Goal: Task Accomplishment & Management: Use online tool/utility

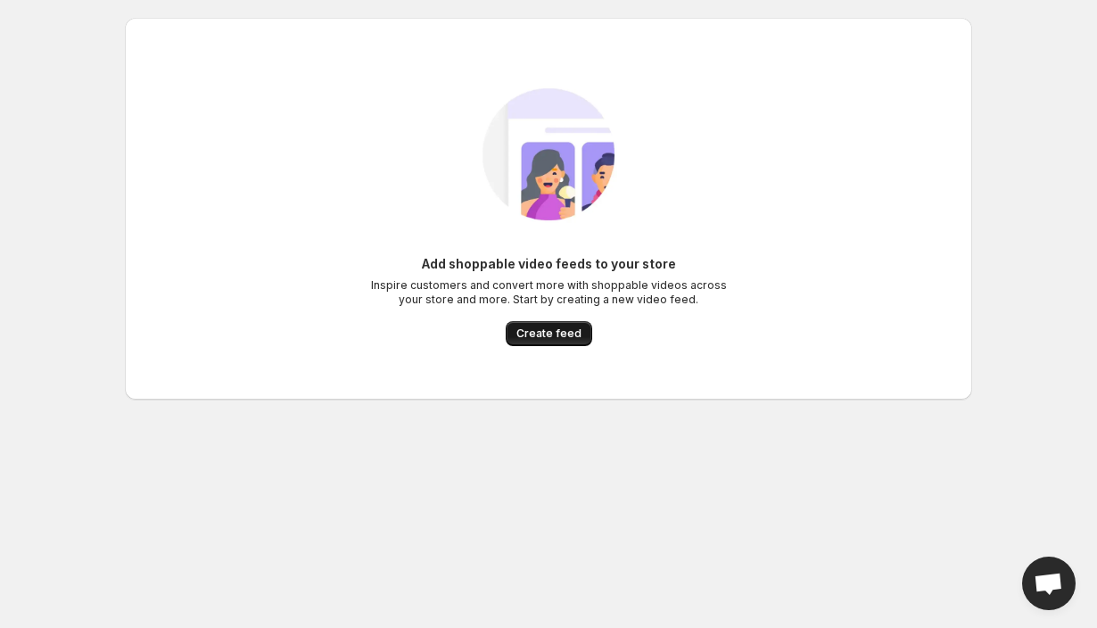
click at [544, 345] on div "Add shoppable video feeds to your store Inspire customers and convert more with…" at bounding box center [548, 209] width 819 height 310
click at [527, 332] on span "Create feed" at bounding box center [549, 334] width 65 height 14
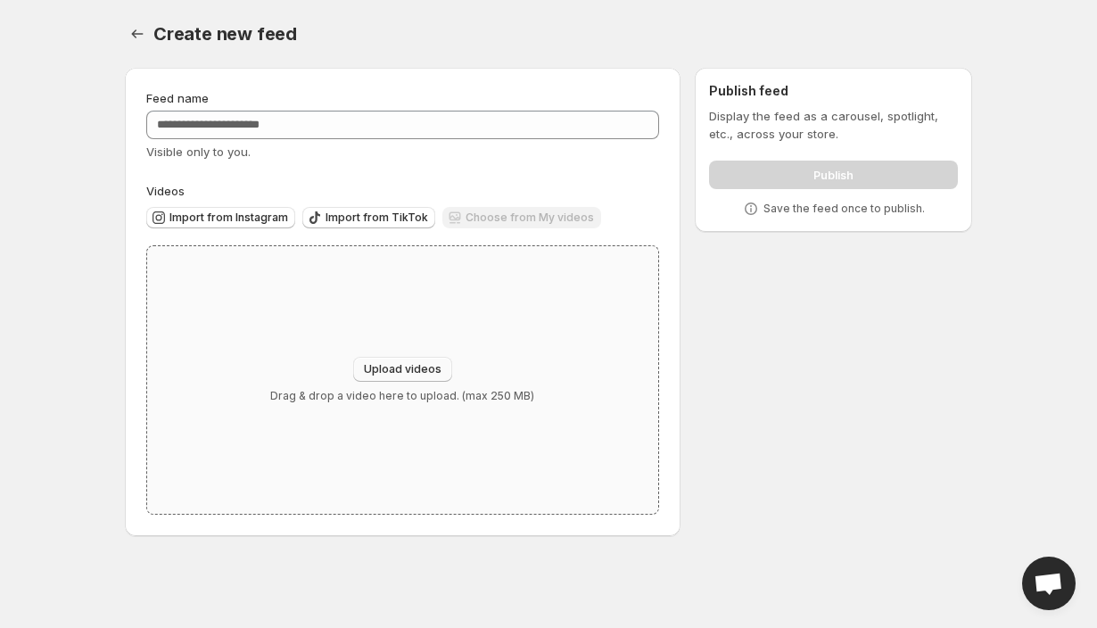
click at [393, 370] on span "Upload videos" at bounding box center [403, 369] width 78 height 14
type input "**********"
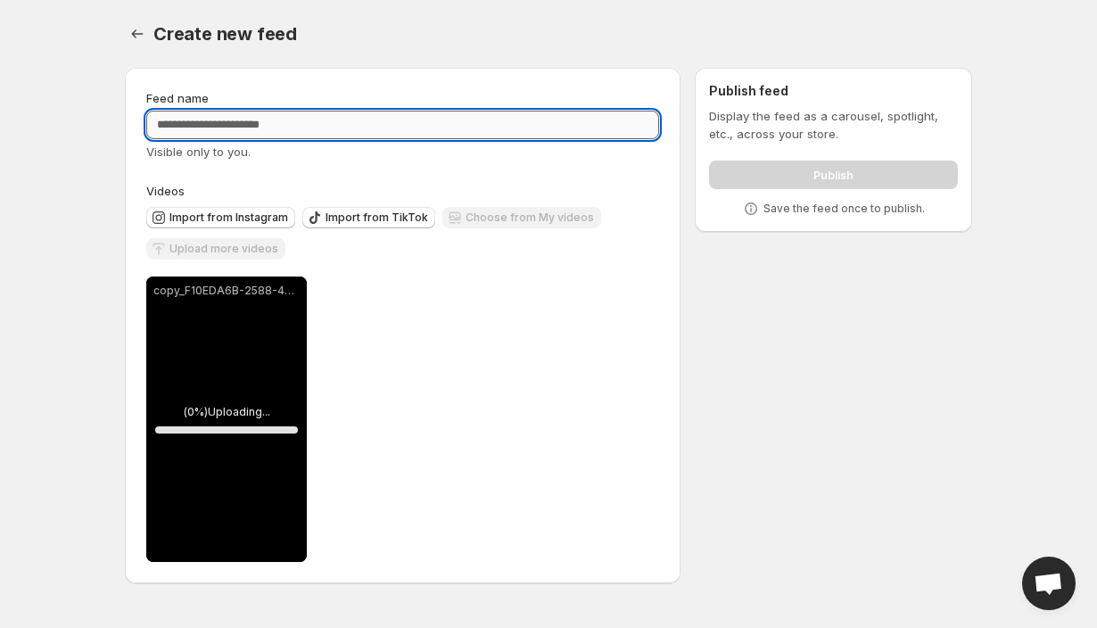
click at [234, 128] on input "Feed name" at bounding box center [402, 125] width 513 height 29
type input "*"
click at [330, 426] on div "**********" at bounding box center [402, 420] width 513 height 286
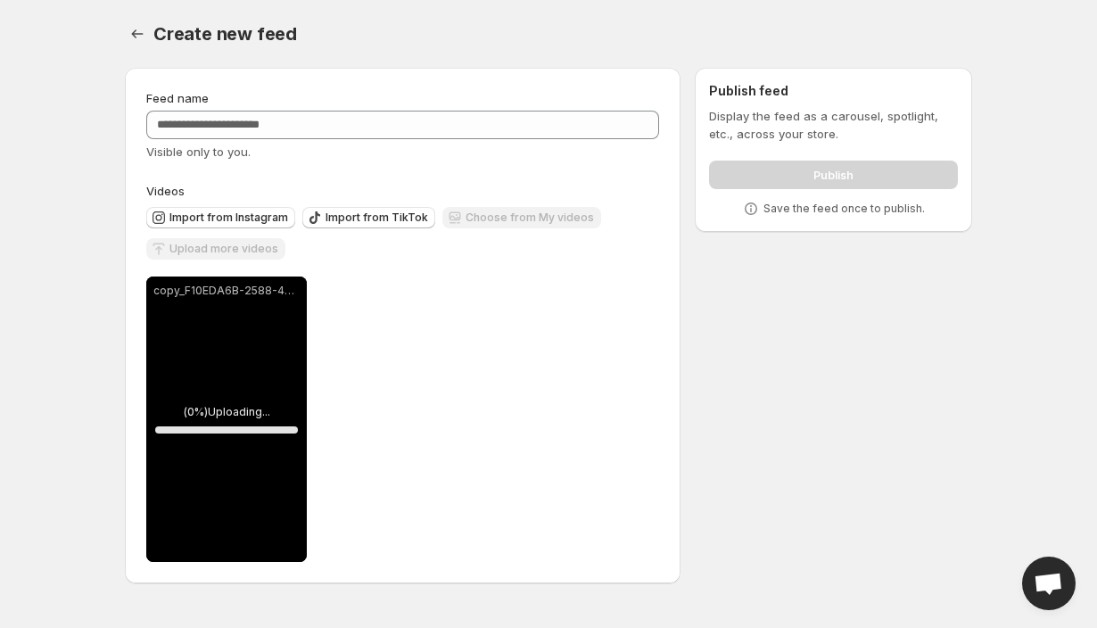
click at [244, 421] on div "copy_F10EDA6B-2588-485C-B5F2-7FC24DB32C8F.mov" at bounding box center [226, 420] width 161 height 286
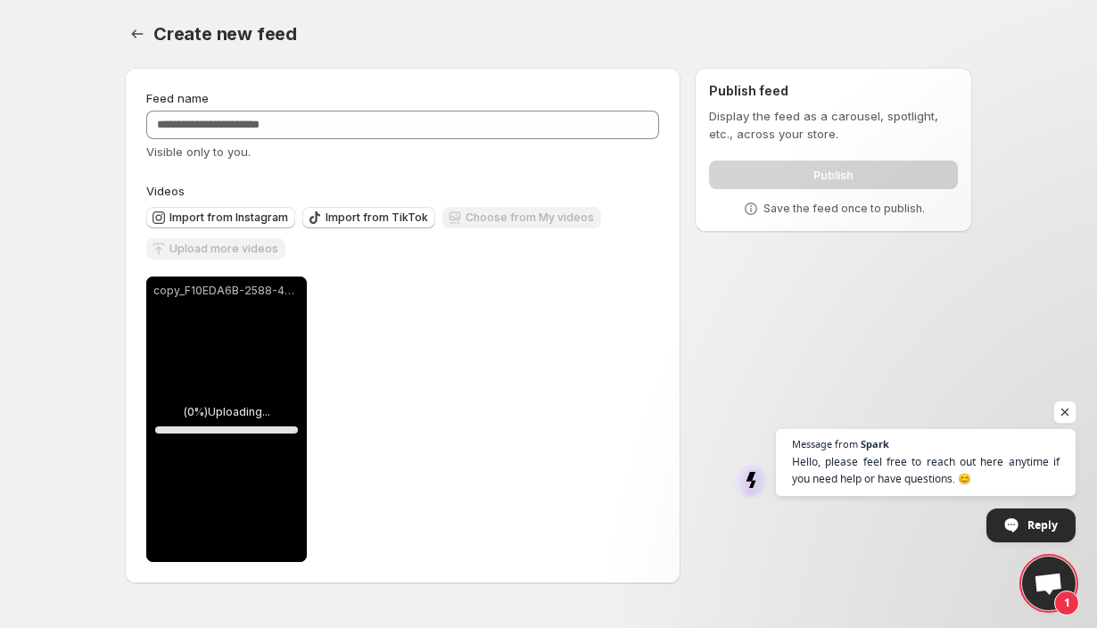
click at [1067, 416] on span "Open chat" at bounding box center [1066, 413] width 22 height 22
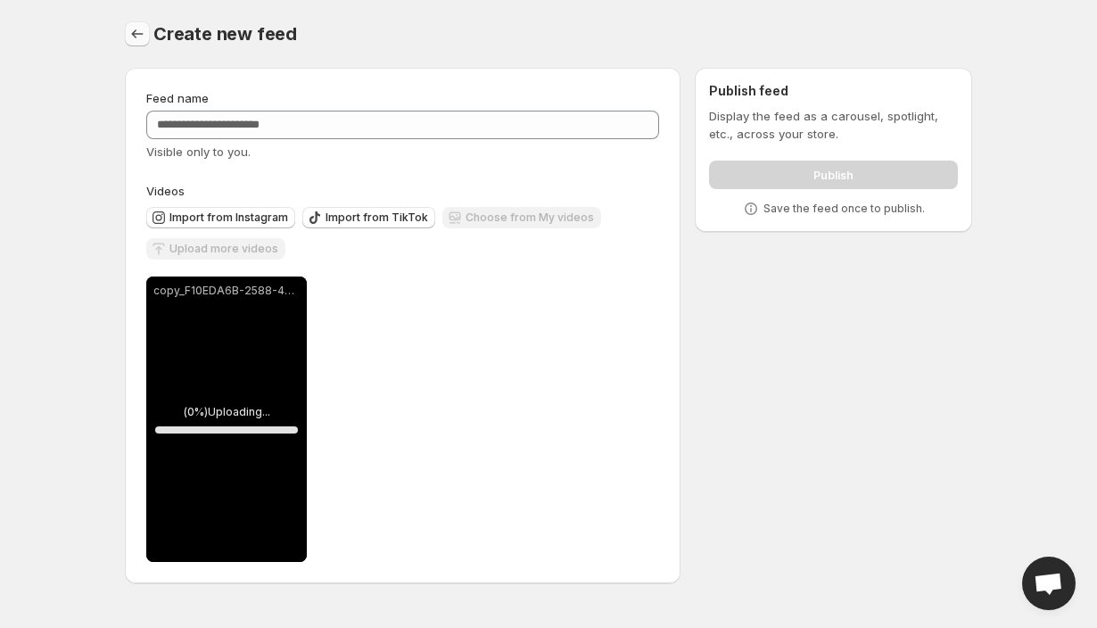
click at [138, 26] on icon "Settings" at bounding box center [137, 34] width 18 height 18
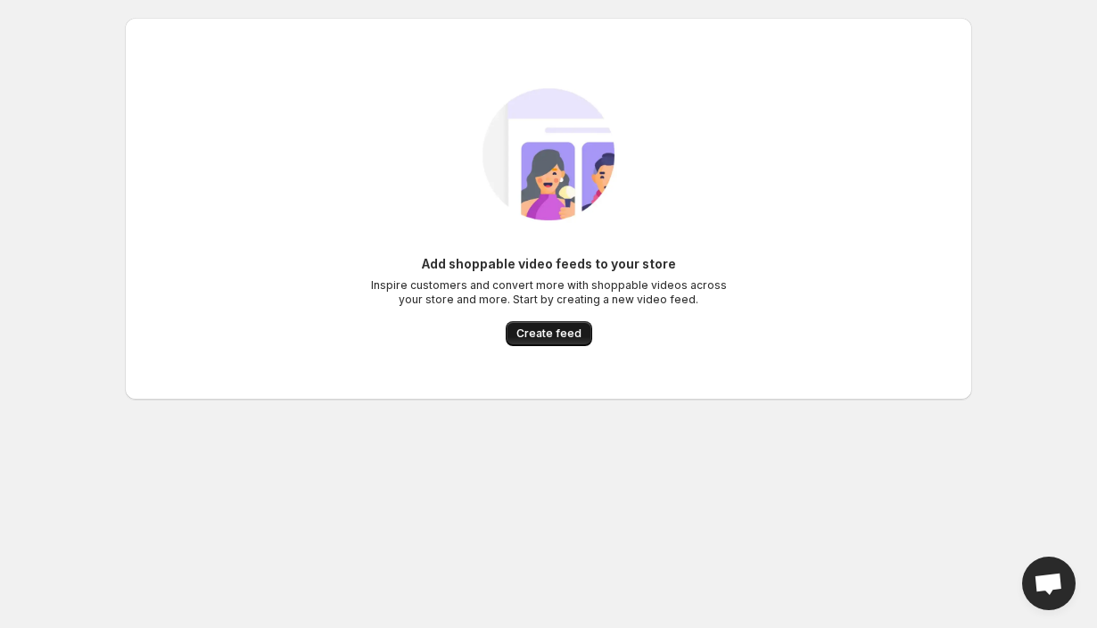
click at [560, 342] on button "Create feed" at bounding box center [549, 333] width 87 height 25
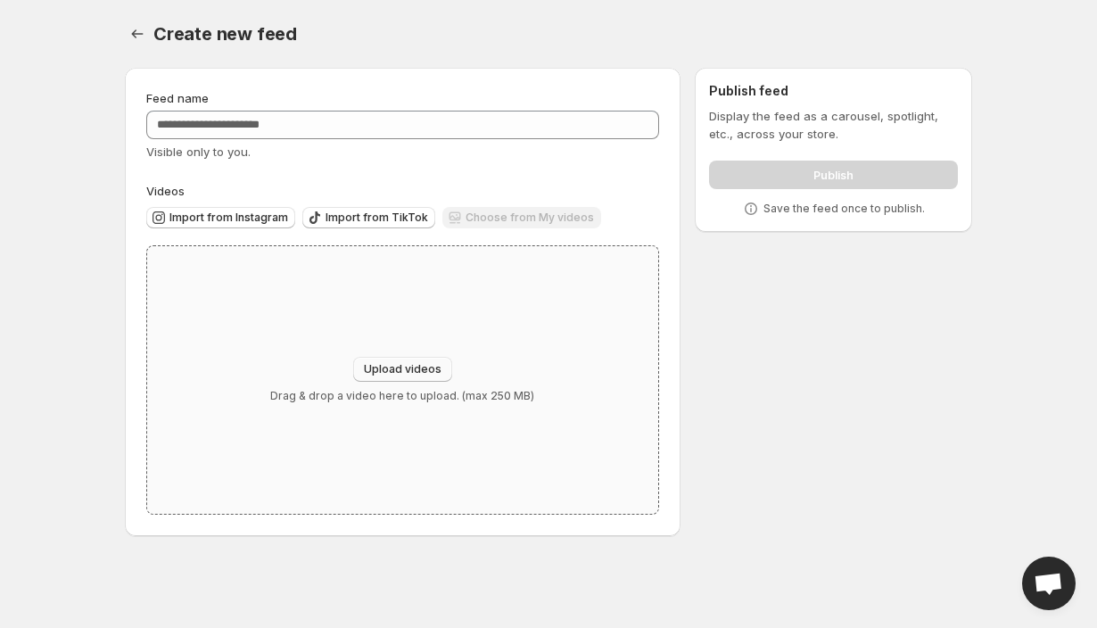
click at [404, 377] on button "Upload videos" at bounding box center [402, 369] width 99 height 25
type input "**********"
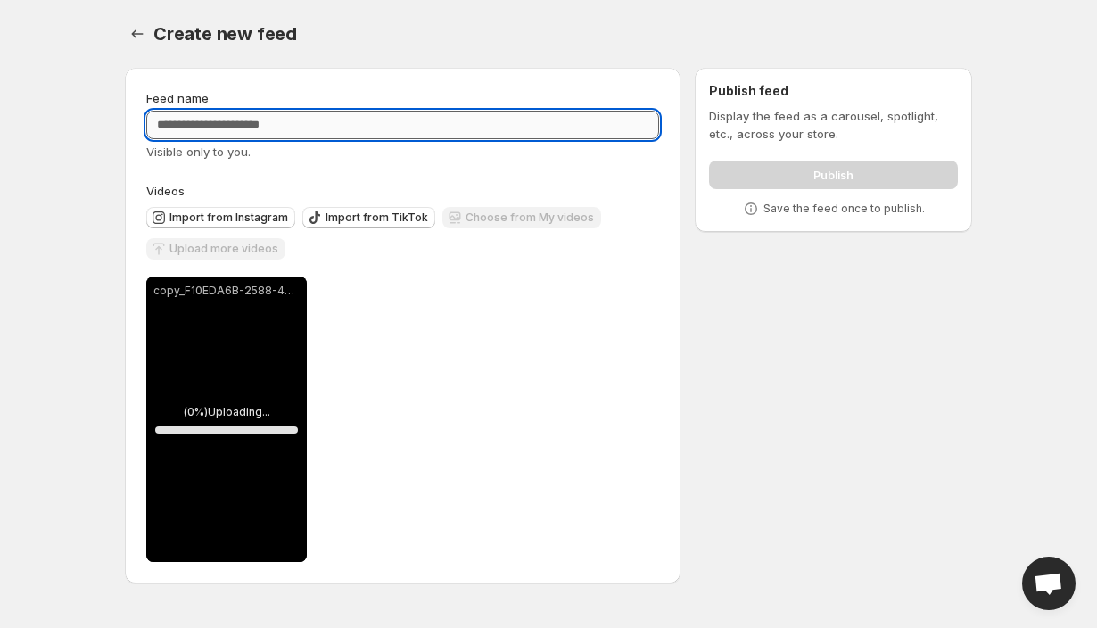
click at [210, 137] on input "Feed name" at bounding box center [402, 125] width 513 height 29
click at [218, 209] on button "Import from Instagram" at bounding box center [220, 217] width 149 height 21
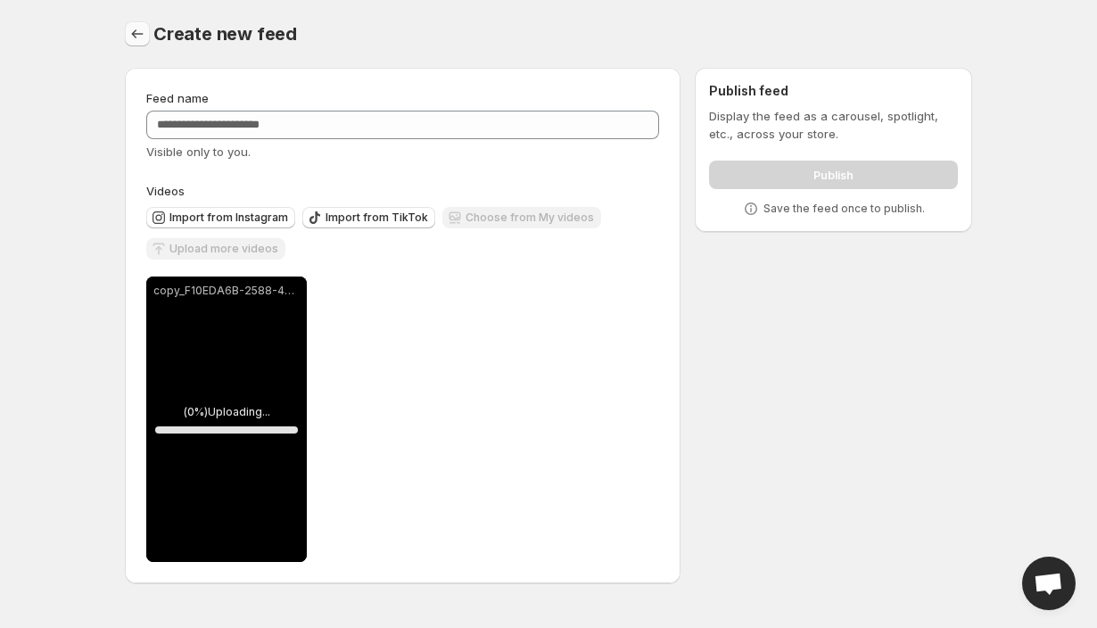
click at [133, 24] on button "Settings" at bounding box center [137, 33] width 25 height 25
click at [236, 359] on div "copy_F10EDA6B-2588-485C-B5F2-7FC24DB32C8F.mov" at bounding box center [226, 420] width 161 height 286
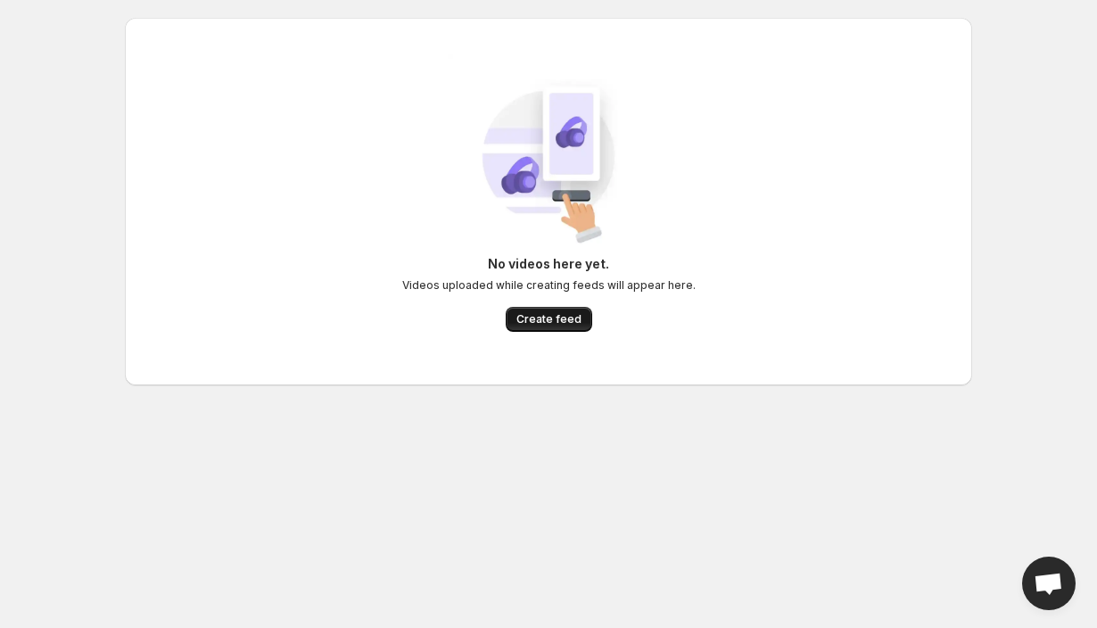
click at [525, 317] on span "Create feed" at bounding box center [549, 319] width 65 height 14
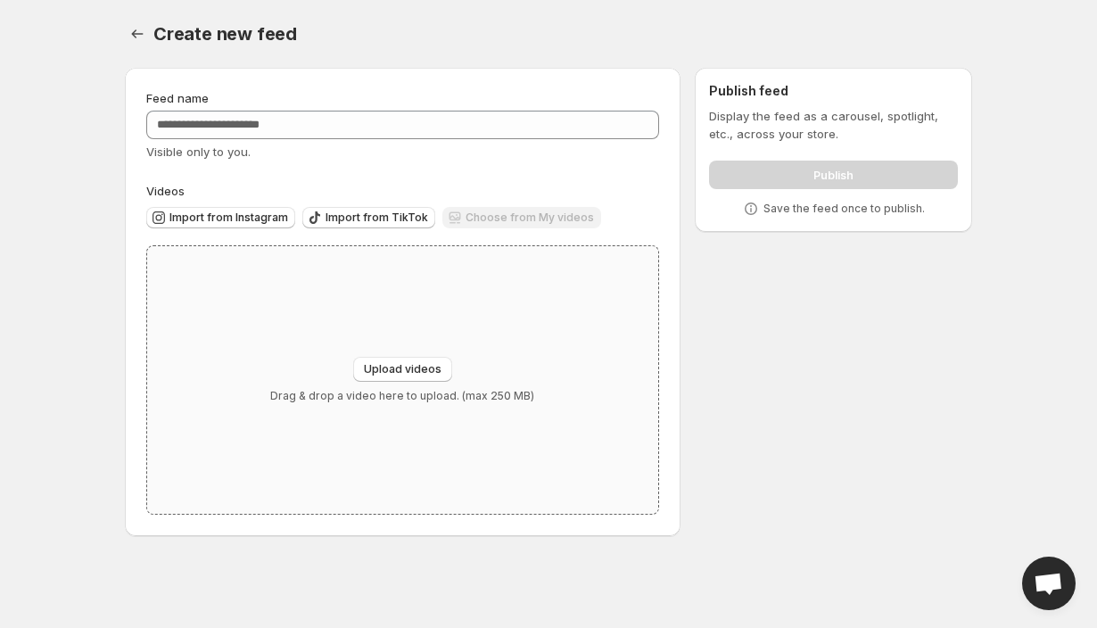
click at [387, 351] on div "Upload videos Drag & drop a video here to upload. (max 250 MB)" at bounding box center [402, 380] width 511 height 268
type input "**********"
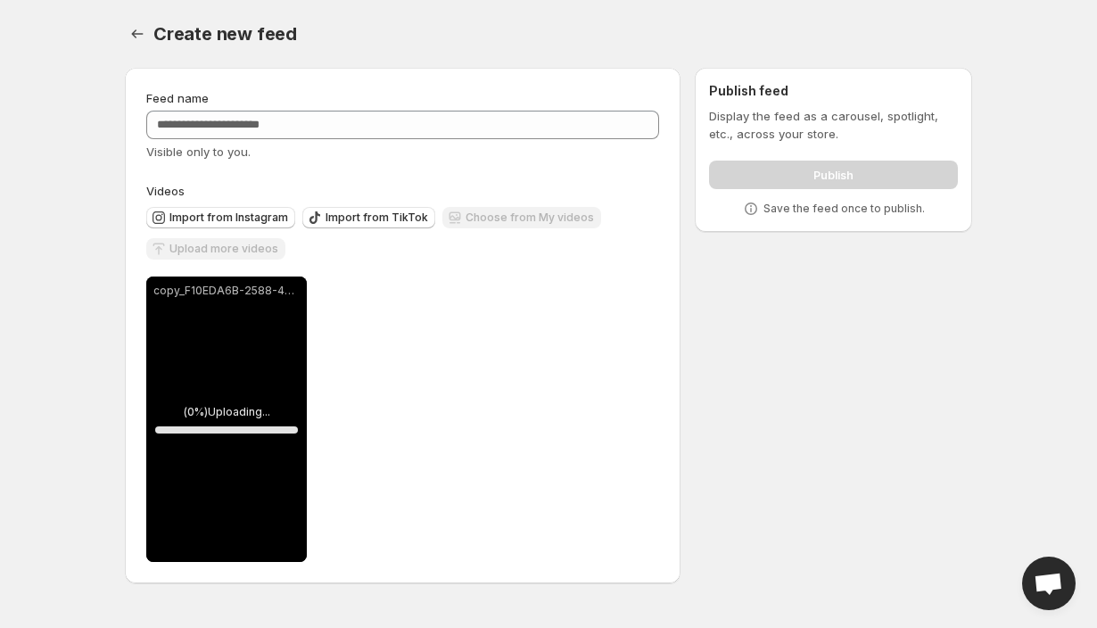
click at [62, 255] on body "**********" at bounding box center [548, 314] width 1097 height 628
click at [543, 225] on div "Choose from My videos" at bounding box center [522, 219] width 159 height 24
click at [224, 447] on div "copy_F10EDA6B-2588-485C-B5F2-7FC24DB32C8F.mov" at bounding box center [226, 420] width 161 height 286
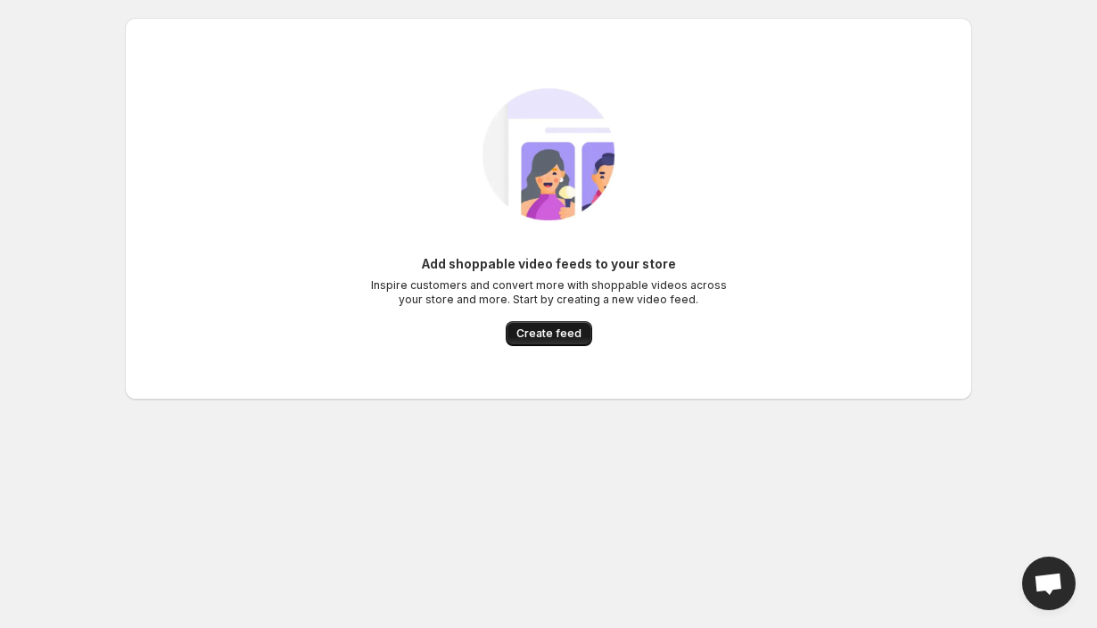
click at [543, 322] on button "Create feed" at bounding box center [549, 333] width 87 height 25
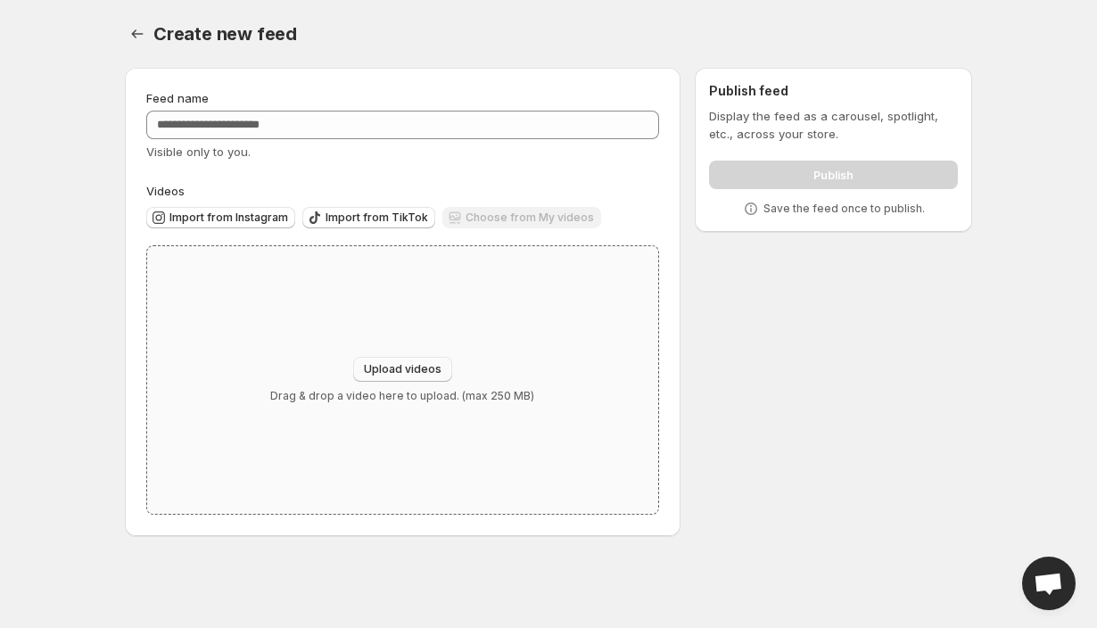
click at [433, 364] on span "Upload videos" at bounding box center [403, 369] width 78 height 14
type input "**********"
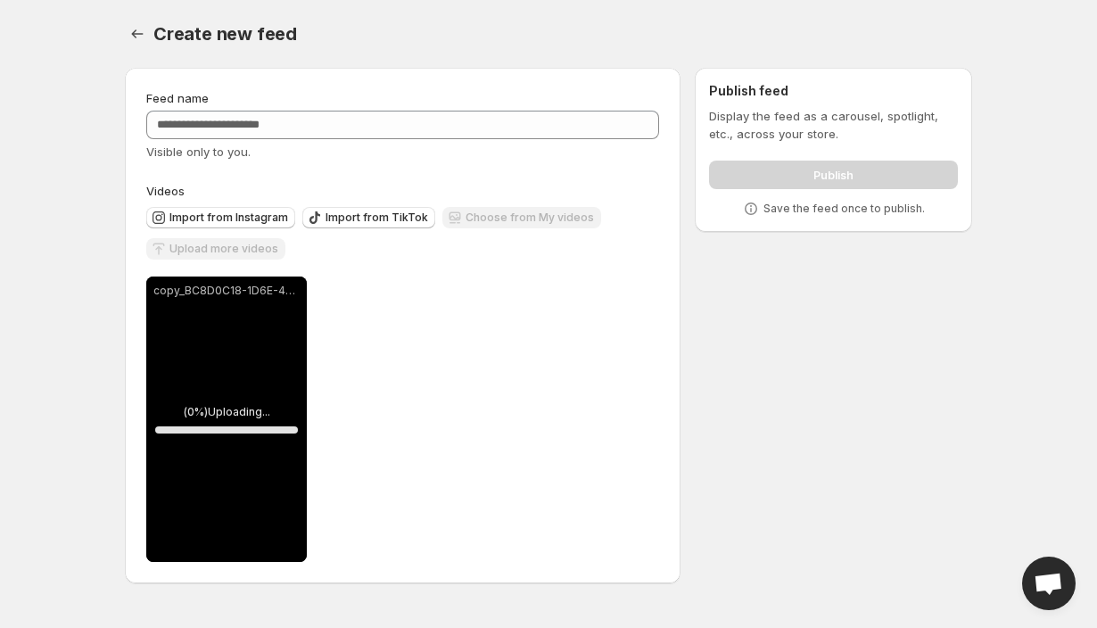
click at [150, 35] on div at bounding box center [139, 33] width 29 height 25
click at [144, 35] on icon "Settings" at bounding box center [137, 34] width 18 height 18
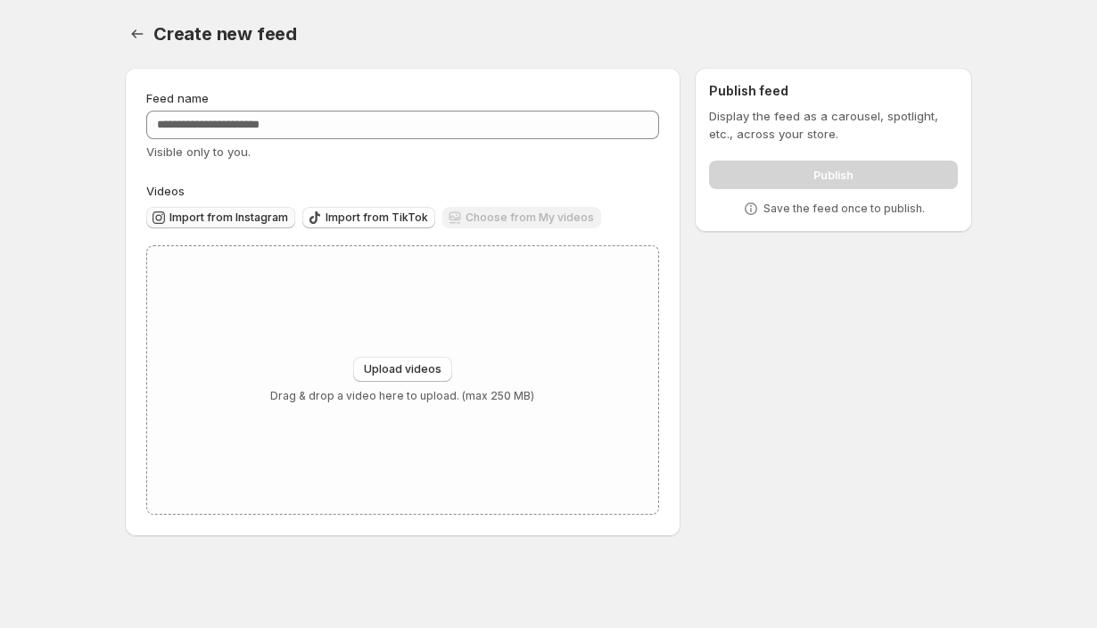
click at [248, 220] on span "Import from Instagram" at bounding box center [229, 218] width 119 height 14
click at [531, 213] on div "Choose from My videos" at bounding box center [522, 219] width 159 height 24
click at [407, 353] on div "Upload videos Drag & drop a video here to upload. (max 250 MB)" at bounding box center [402, 380] width 511 height 268
click at [436, 366] on span "Upload videos" at bounding box center [403, 369] width 78 height 14
click at [257, 219] on span "Import from Instagram" at bounding box center [229, 218] width 119 height 14
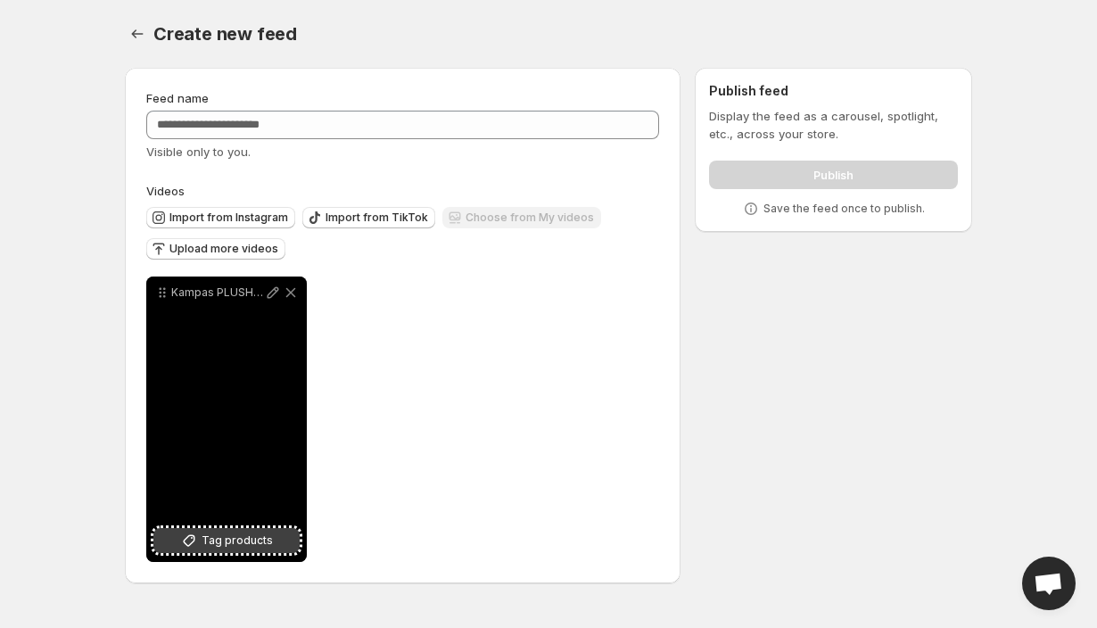
click at [244, 551] on button "Tag products" at bounding box center [226, 540] width 146 height 25
click at [254, 544] on span "Tag products" at bounding box center [237, 541] width 71 height 18
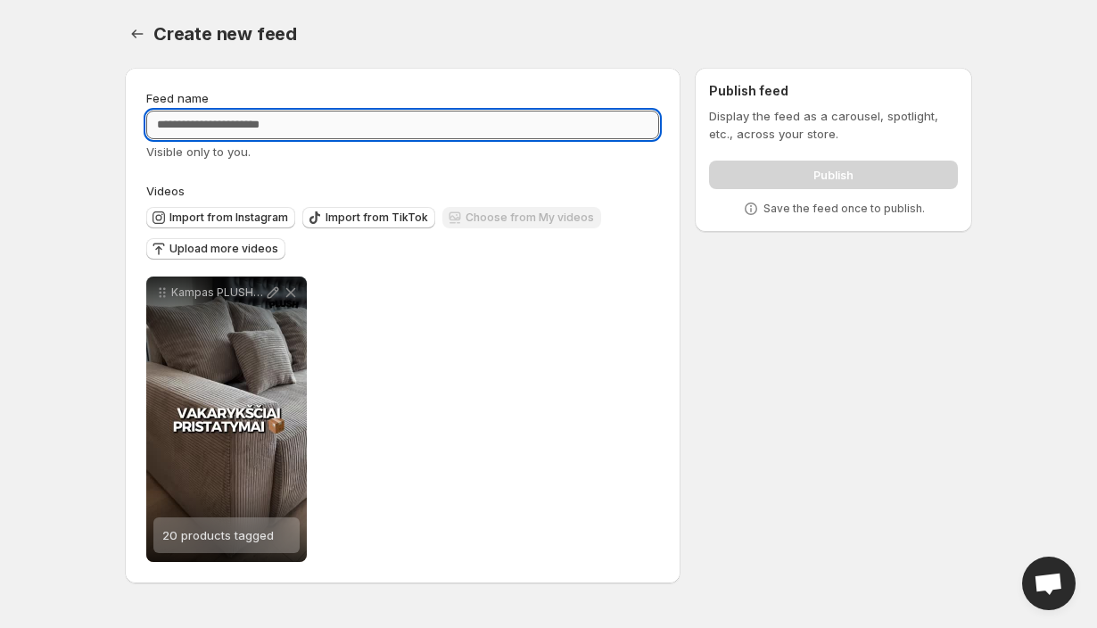
click at [253, 131] on input "Feed name" at bounding box center [402, 125] width 513 height 29
click at [60, 440] on body "**********" at bounding box center [548, 314] width 1097 height 628
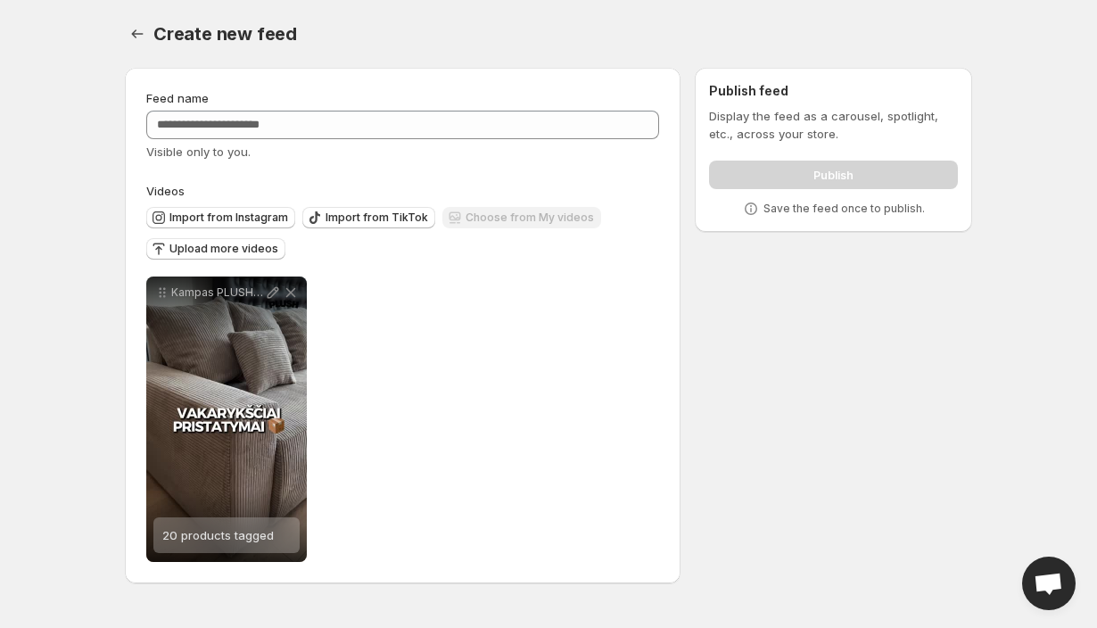
click at [863, 132] on p "Display the feed as a carousel, spotlight, etc., across your store." at bounding box center [833, 125] width 249 height 36
click at [819, 181] on div "Publish" at bounding box center [833, 171] width 249 height 36
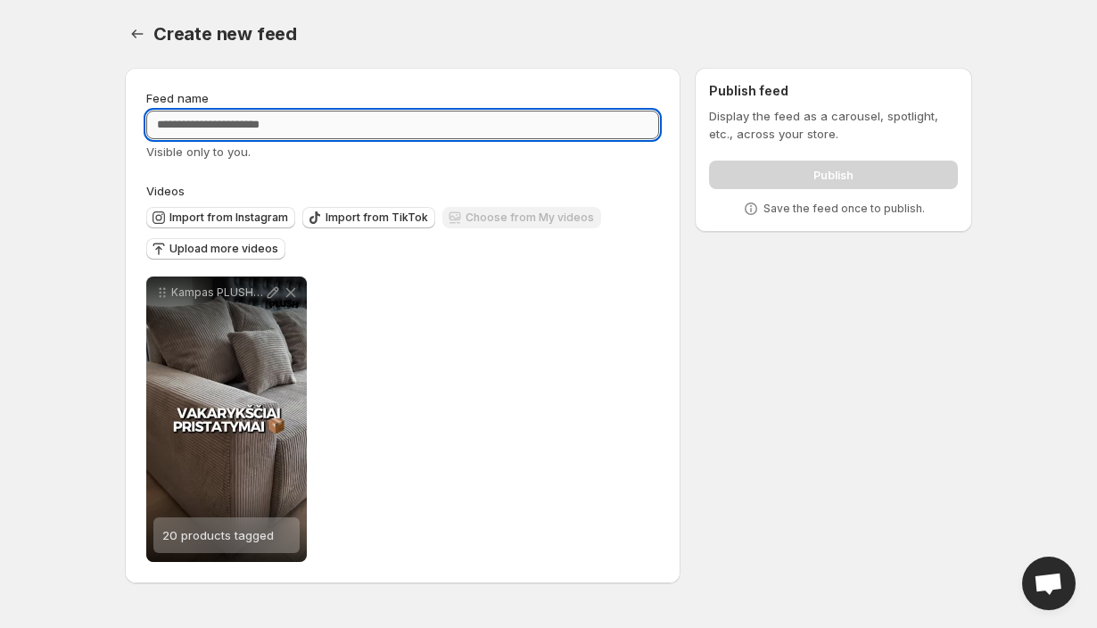
click at [420, 128] on input "Feed name" at bounding box center [402, 125] width 513 height 29
type input "****"
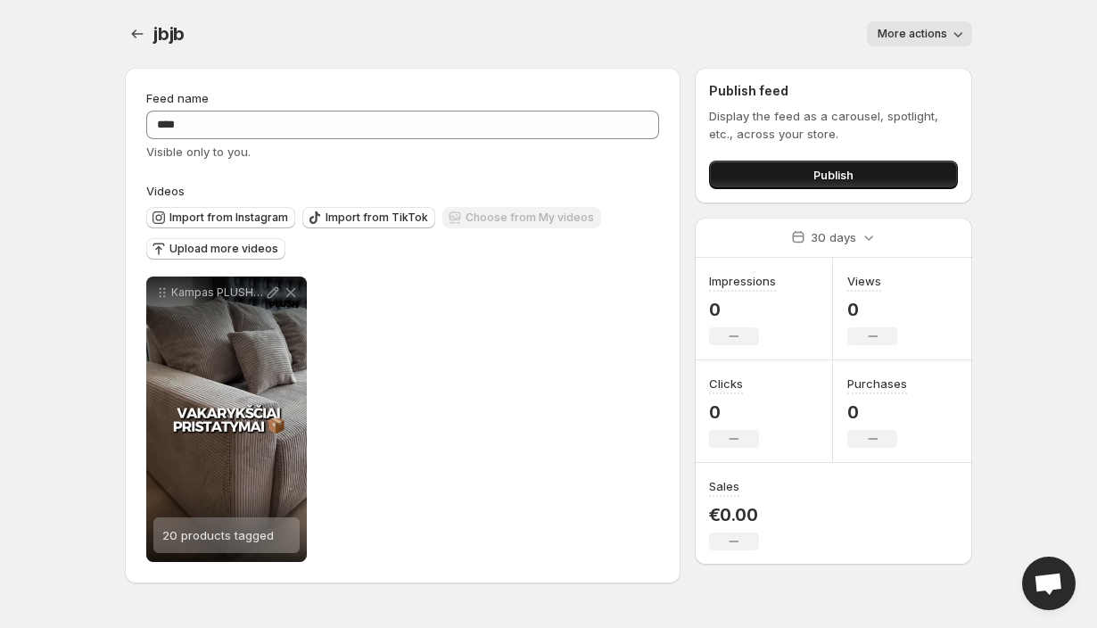
click at [784, 165] on button "Publish" at bounding box center [833, 175] width 249 height 29
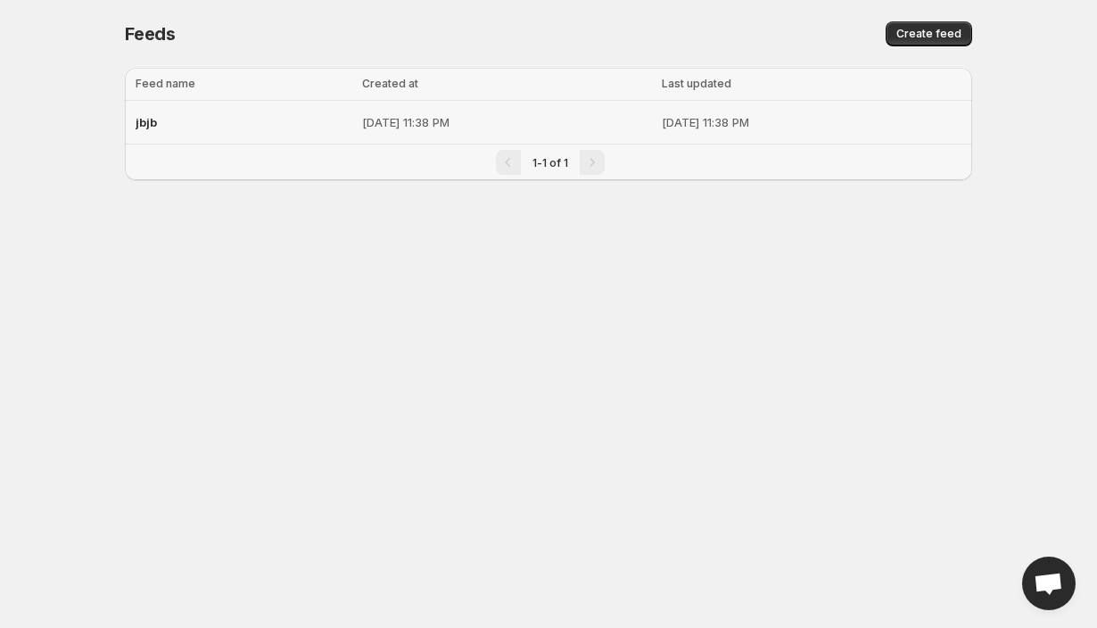
click at [220, 114] on div "jbjb" at bounding box center [244, 122] width 216 height 32
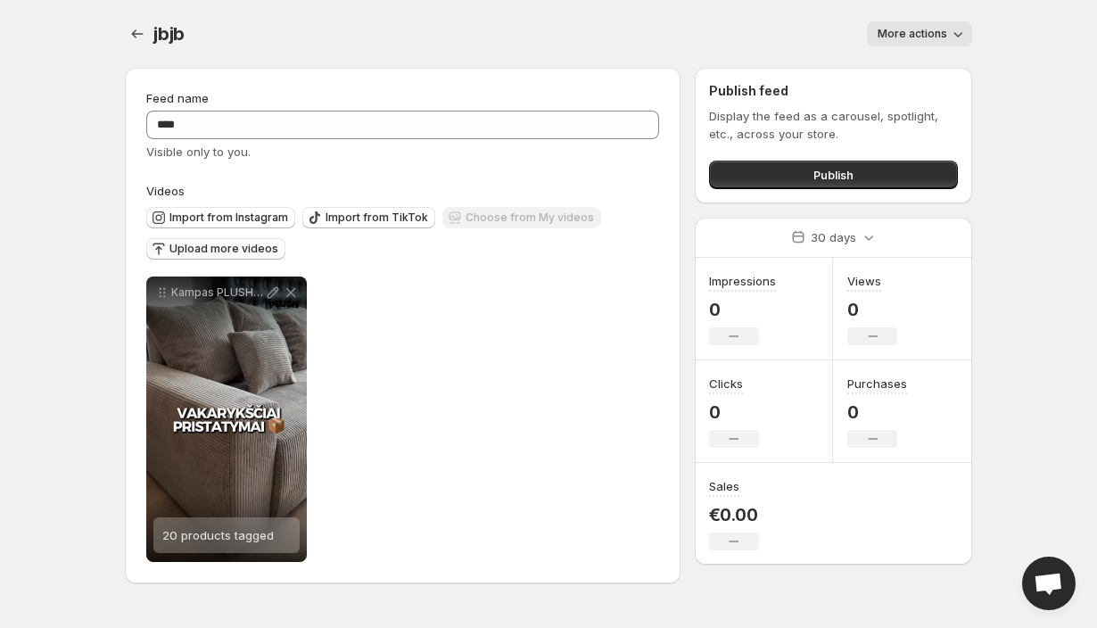
click at [245, 249] on span "Upload more videos" at bounding box center [224, 249] width 109 height 14
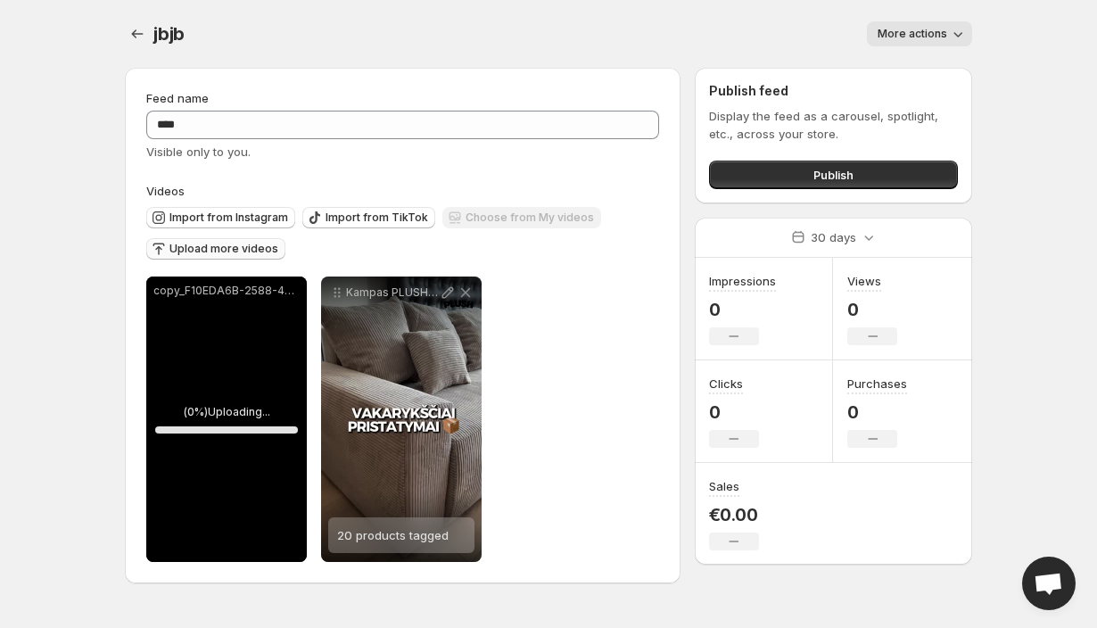
click at [287, 293] on p "copy_F10EDA6B-2588-485C-B5F2-7FC24DB32C8F.mov" at bounding box center [226, 291] width 146 height 14
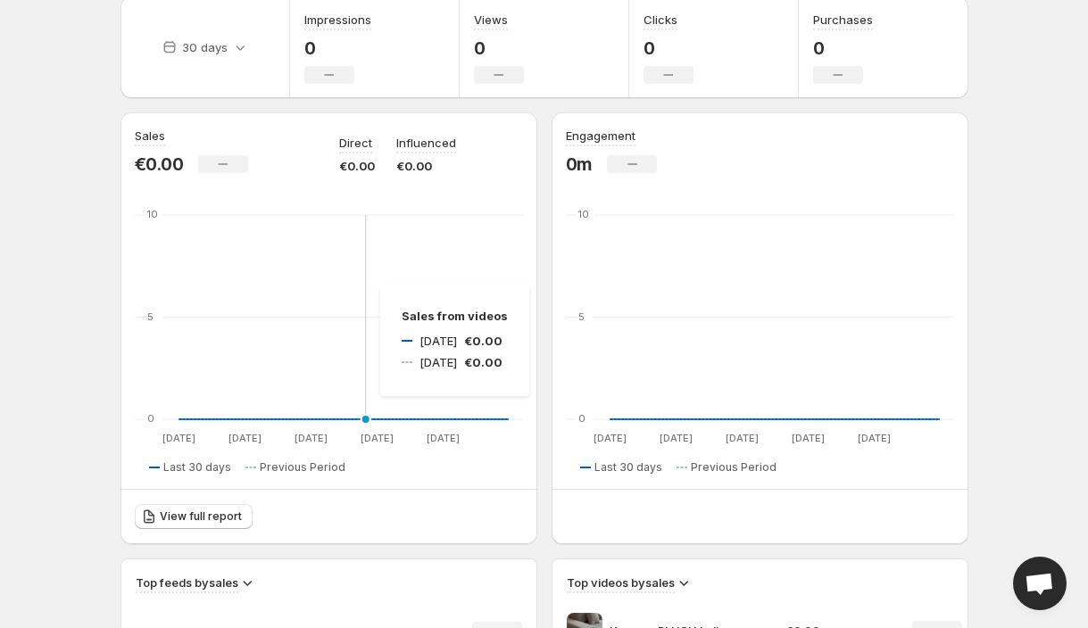
scroll to position [100, 0]
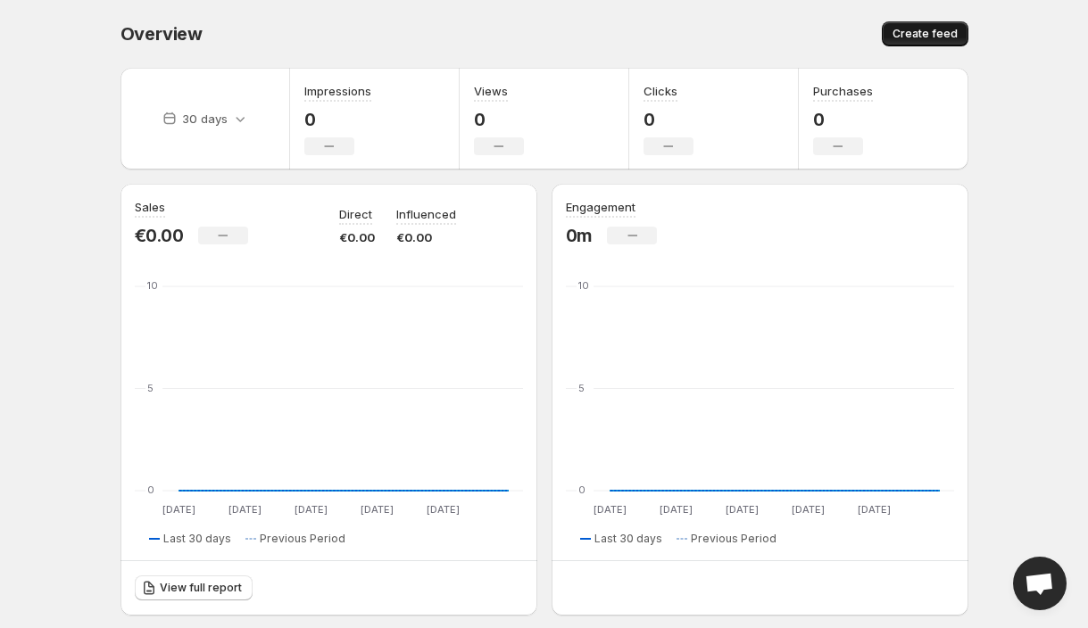
click at [915, 31] on span "Create feed" at bounding box center [924, 34] width 65 height 14
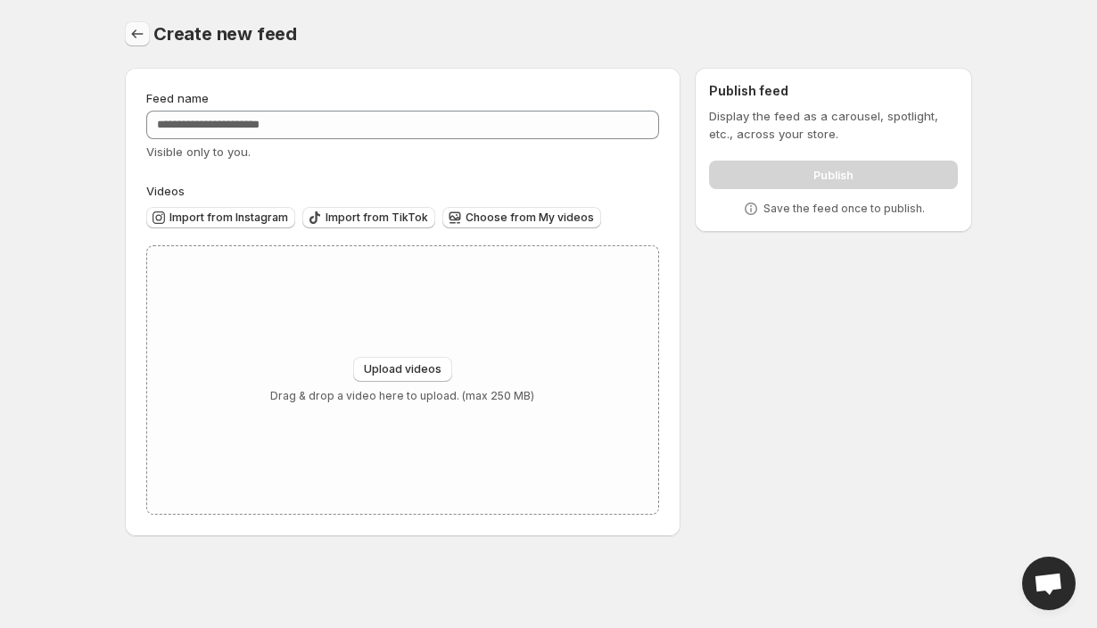
click at [142, 29] on icon "Settings" at bounding box center [137, 34] width 18 height 18
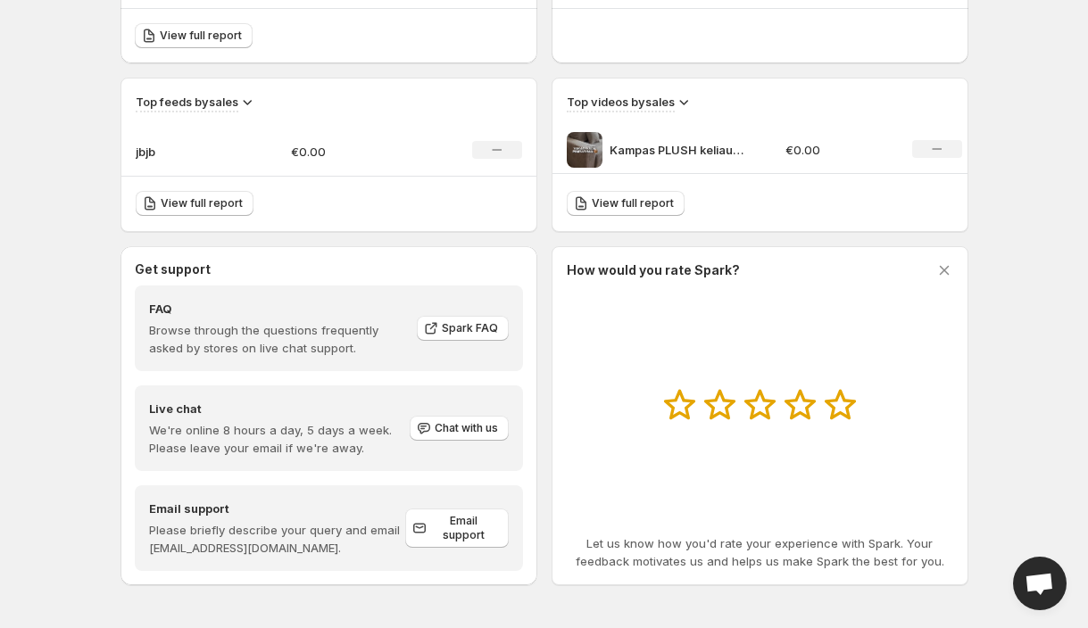
scroll to position [552, 0]
click at [600, 146] on img at bounding box center [585, 150] width 36 height 36
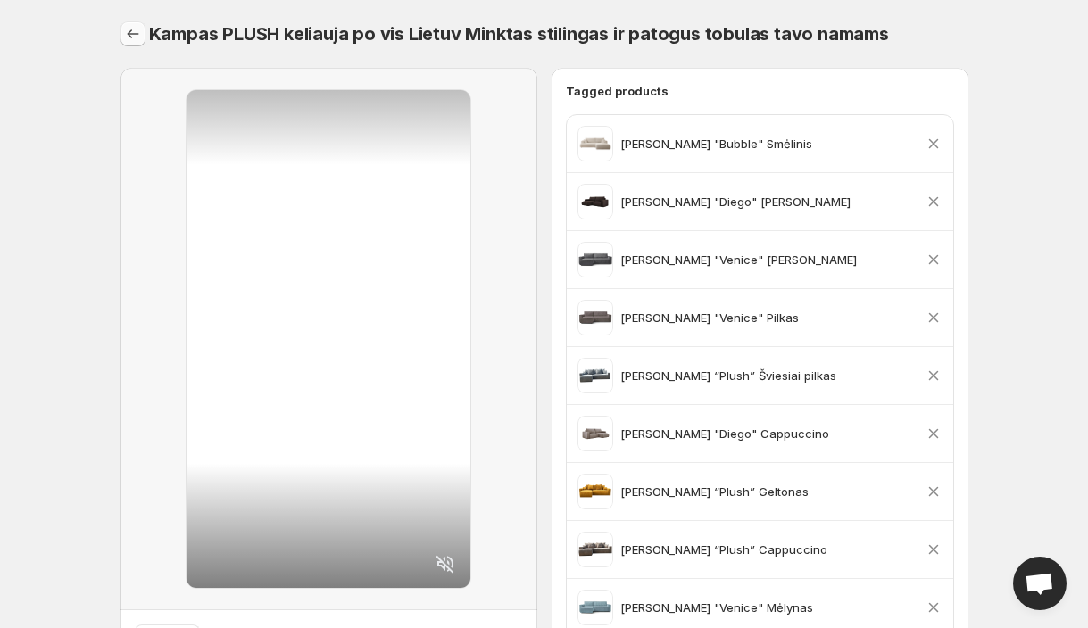
click at [132, 36] on icon "Settings" at bounding box center [133, 34] width 18 height 18
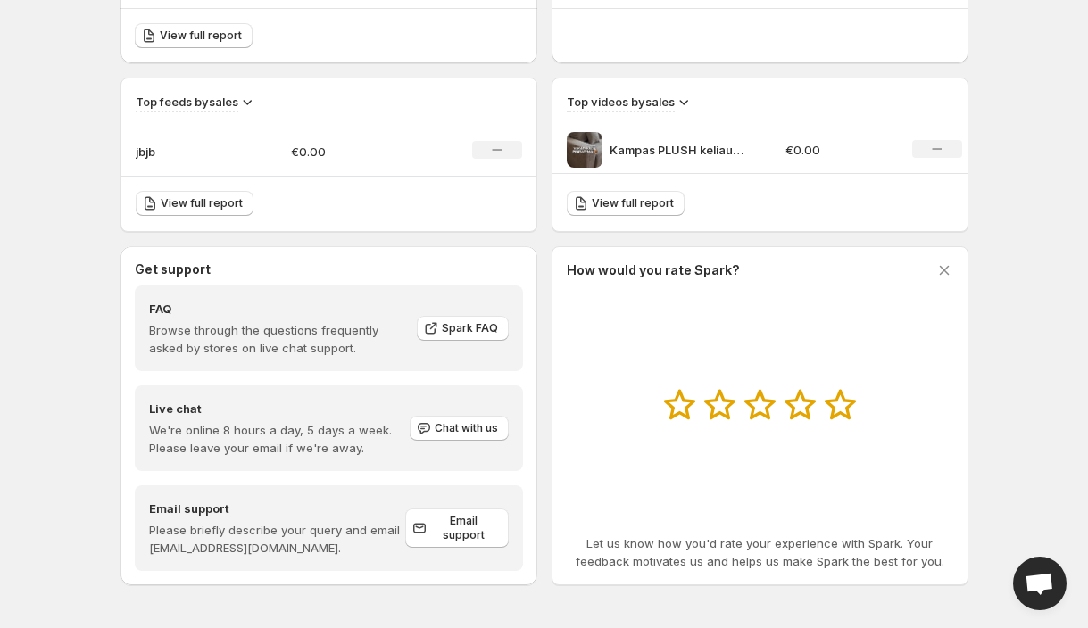
scroll to position [427, 0]
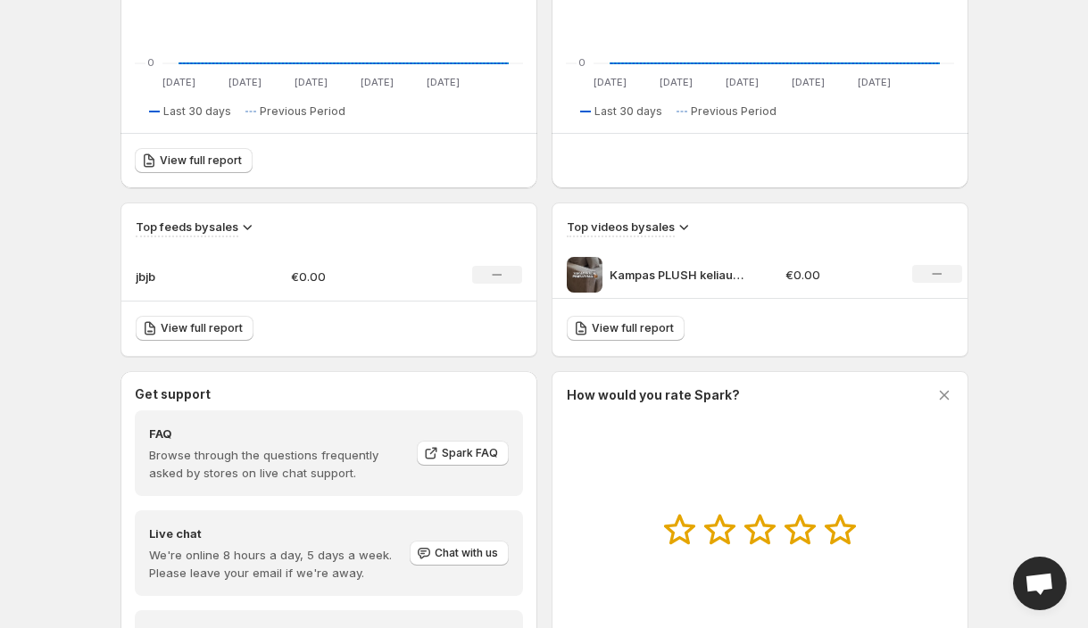
click at [688, 286] on div "Kampas PLUSH keliauja po vis Lietuv Minktas stilingas ir patogus tobulas tavo n…" at bounding box center [671, 275] width 209 height 36
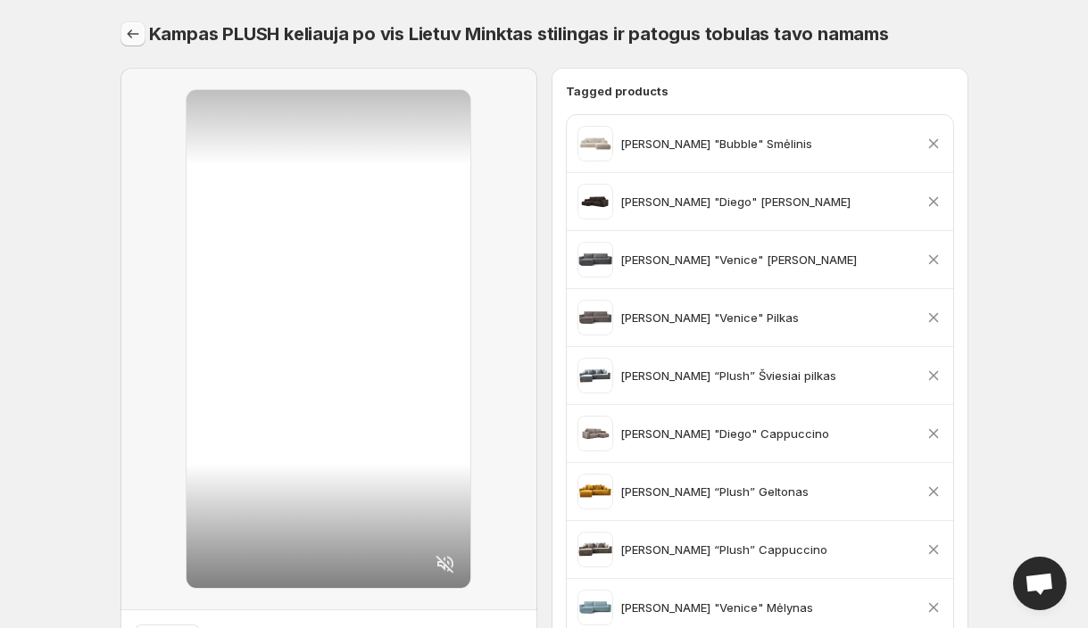
click at [139, 22] on button "Settings" at bounding box center [132, 33] width 25 height 25
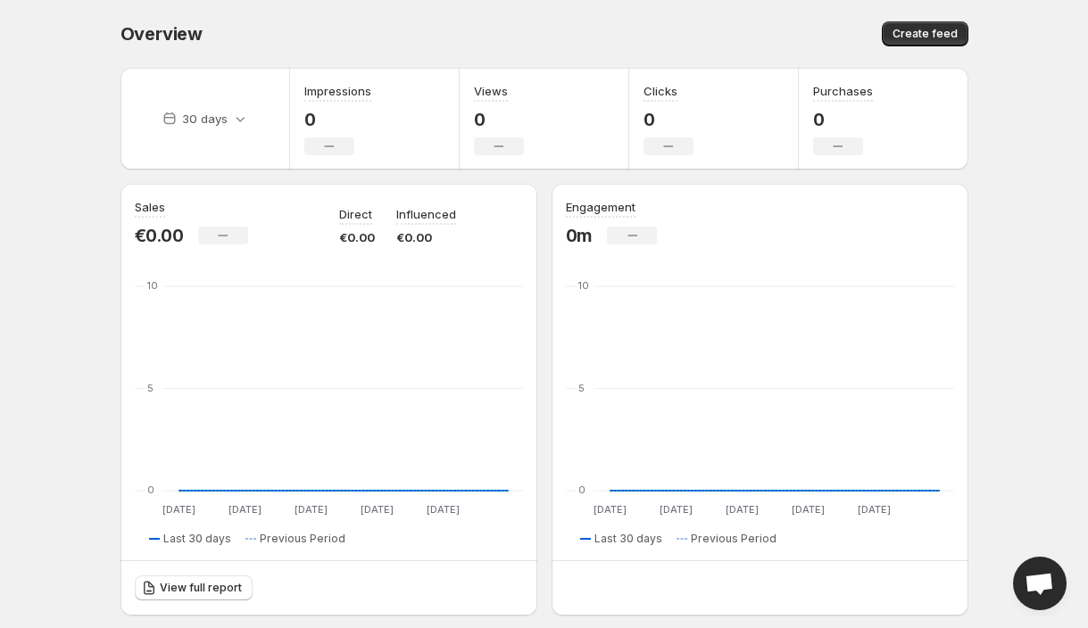
scroll to position [513, 0]
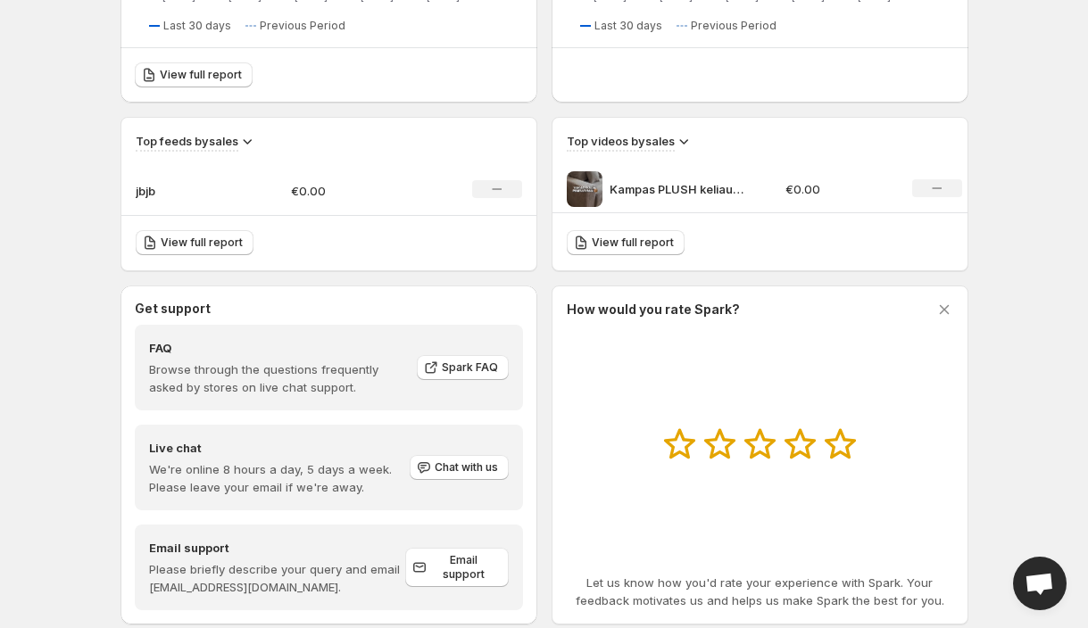
click at [925, 191] on div "No change" at bounding box center [937, 188] width 50 height 18
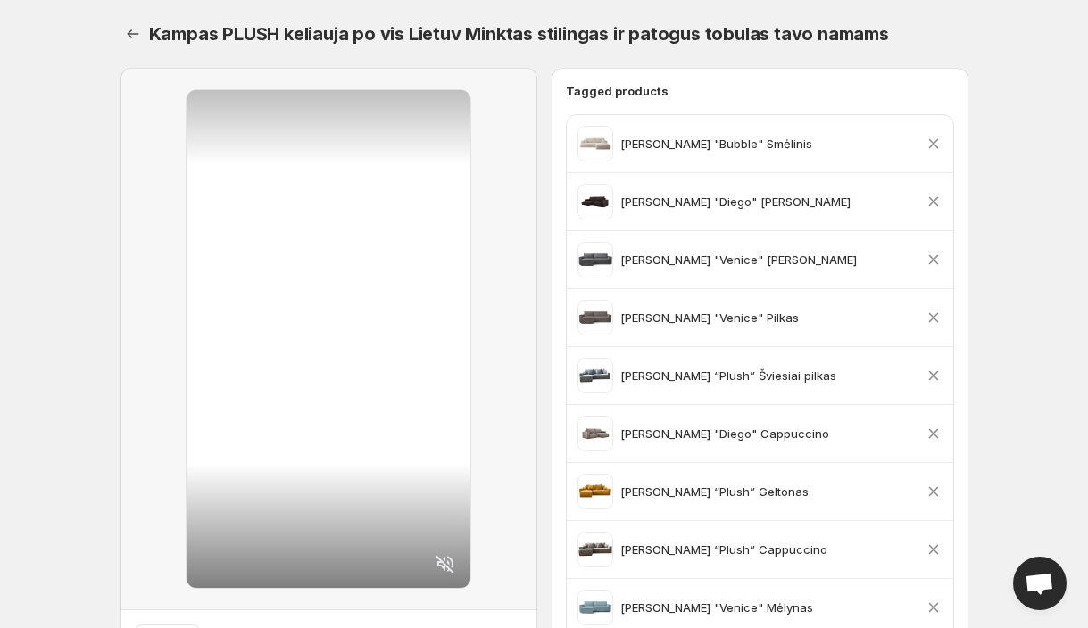
click at [1078, 0] on html "Home Feeds Videos Subscription Settings Kampas PLUSH keliauja po vis Lietuv Min…" at bounding box center [544, 314] width 1088 height 628
click at [121, 24] on button "Settings" at bounding box center [132, 33] width 25 height 25
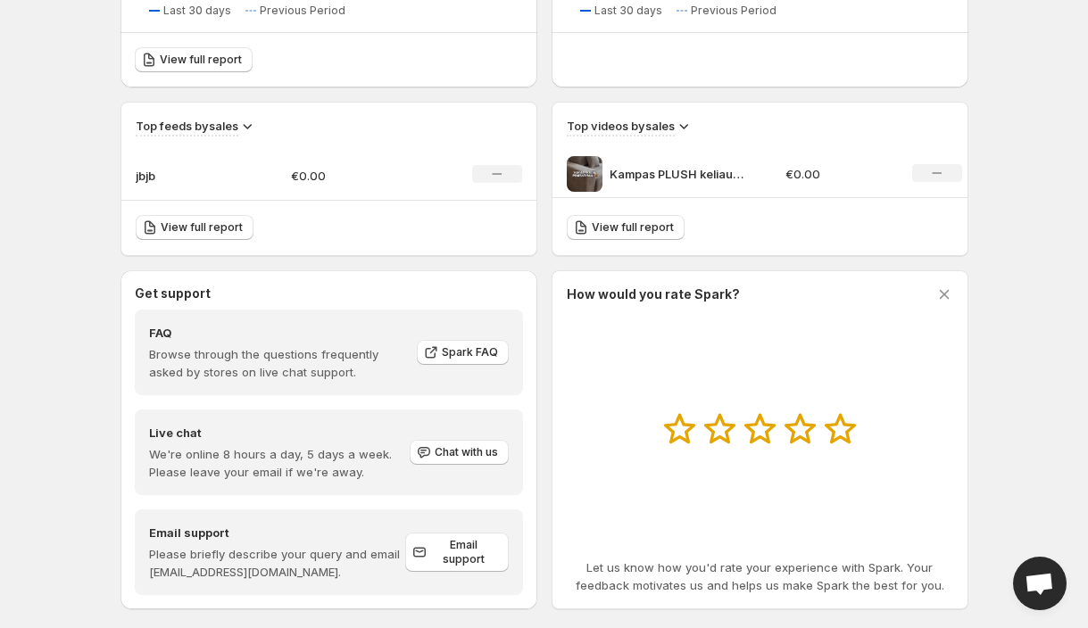
scroll to position [541, 0]
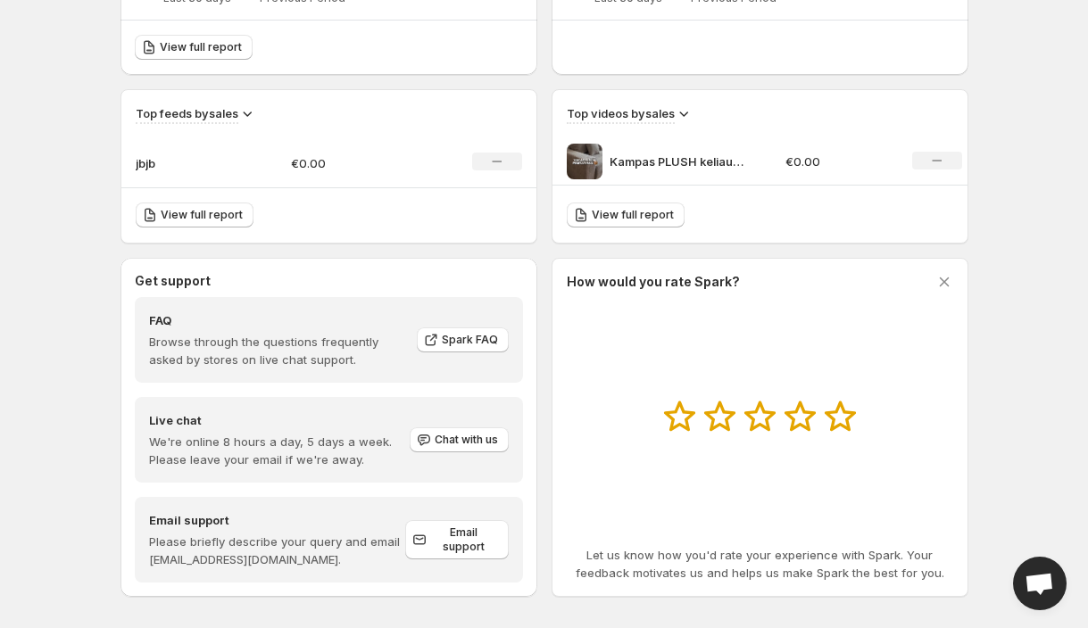
click at [136, 158] on p "jbjb" at bounding box center [180, 163] width 89 height 18
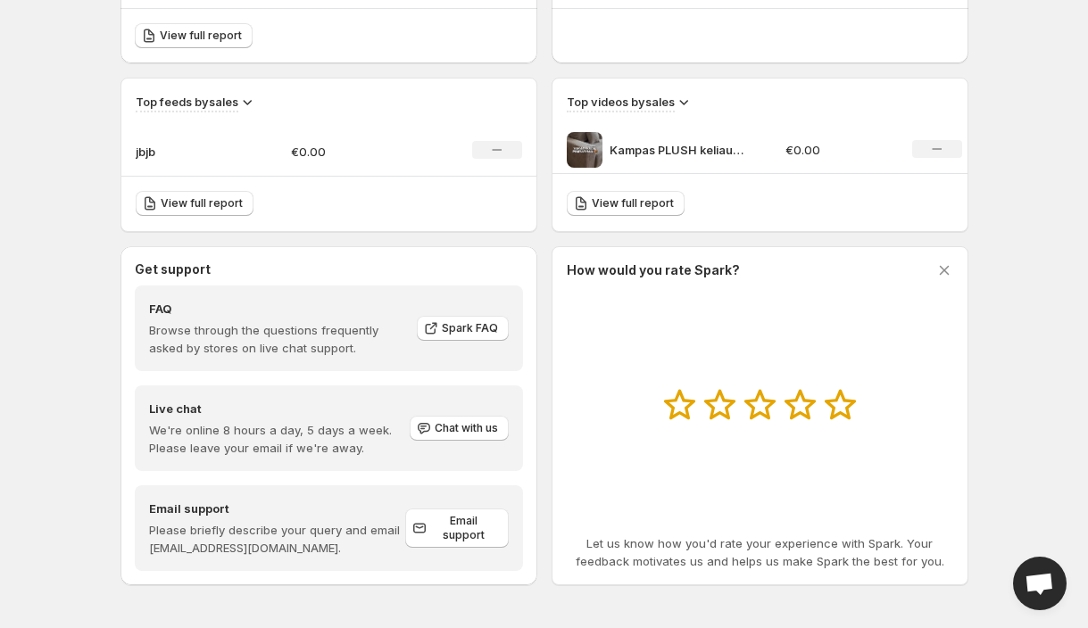
scroll to position [552, 0]
click at [336, 141] on td "€0.00" at bounding box center [354, 152] width 155 height 50
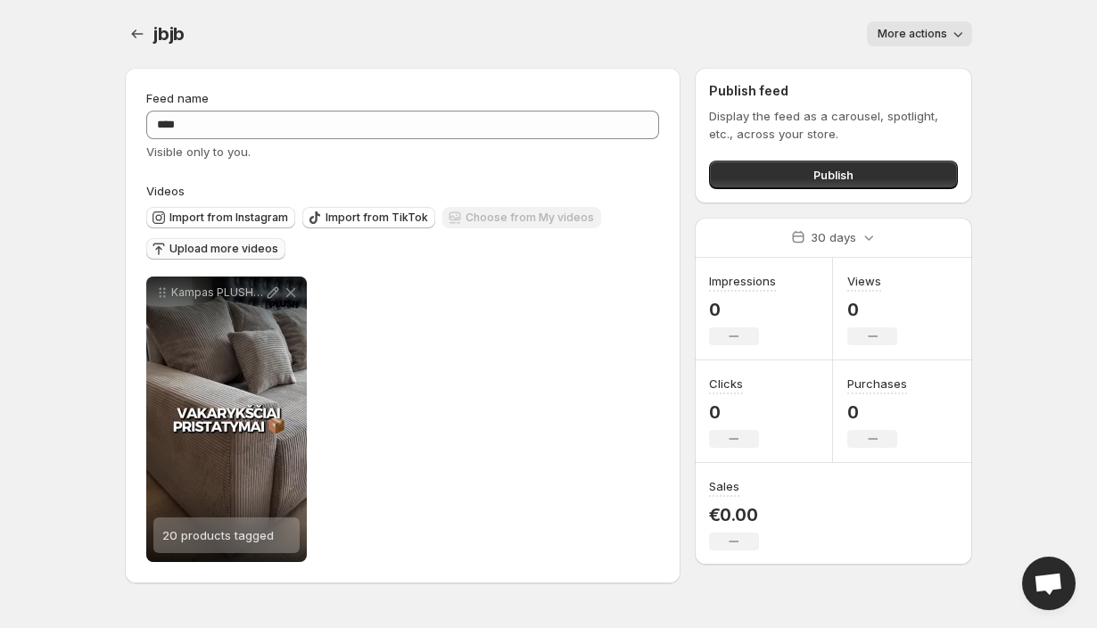
click at [247, 245] on span "Upload more videos" at bounding box center [224, 249] width 109 height 14
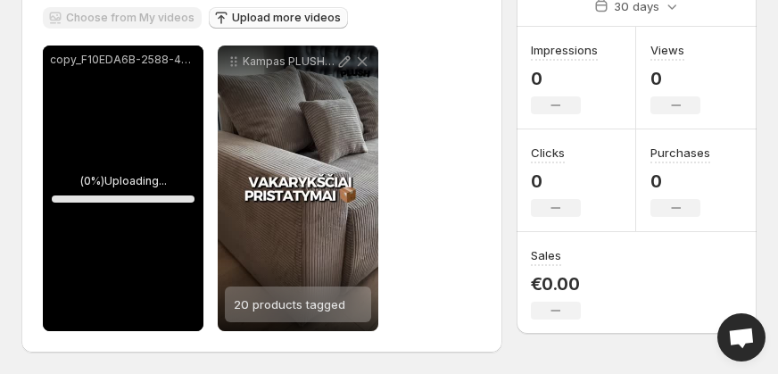
scroll to position [231, 0]
drag, startPoint x: 143, startPoint y: 152, endPoint x: 143, endPoint y: 164, distance: 12.5
click at [143, 164] on div "copy_F10EDA6B-2588-485C-B5F2-7FC24DB32C8F.mov" at bounding box center [123, 189] width 161 height 286
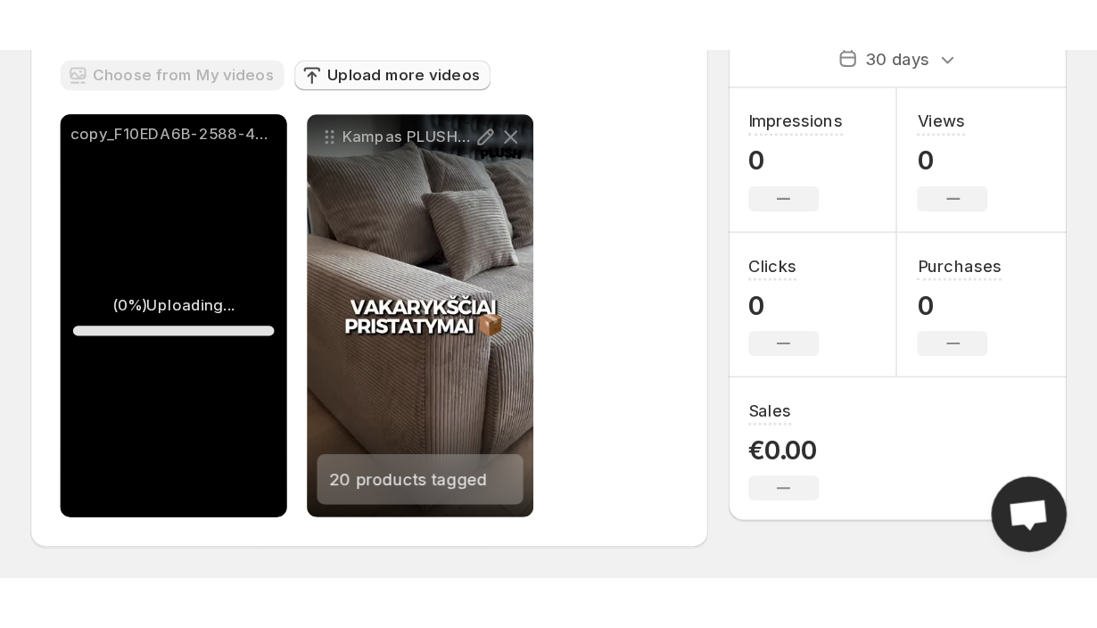
scroll to position [0, 0]
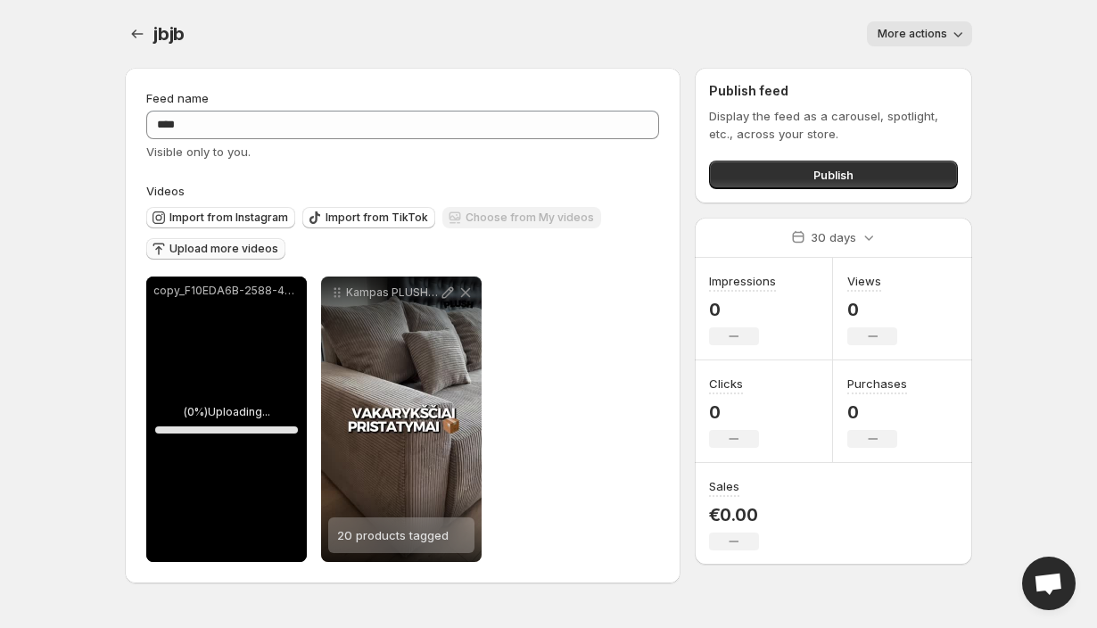
click at [279, 286] on p "copy_F10EDA6B-2588-485C-B5F2-7FC24DB32C8F.mov" at bounding box center [226, 291] width 146 height 14
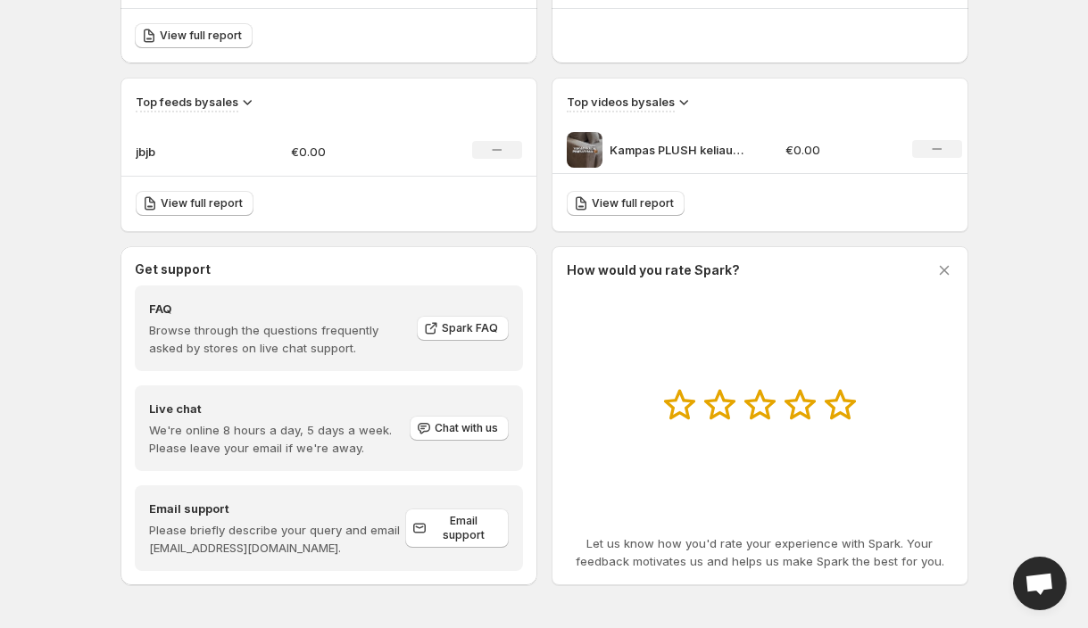
scroll to position [552, 0]
click at [498, 142] on div "No change" at bounding box center [497, 150] width 50 height 18
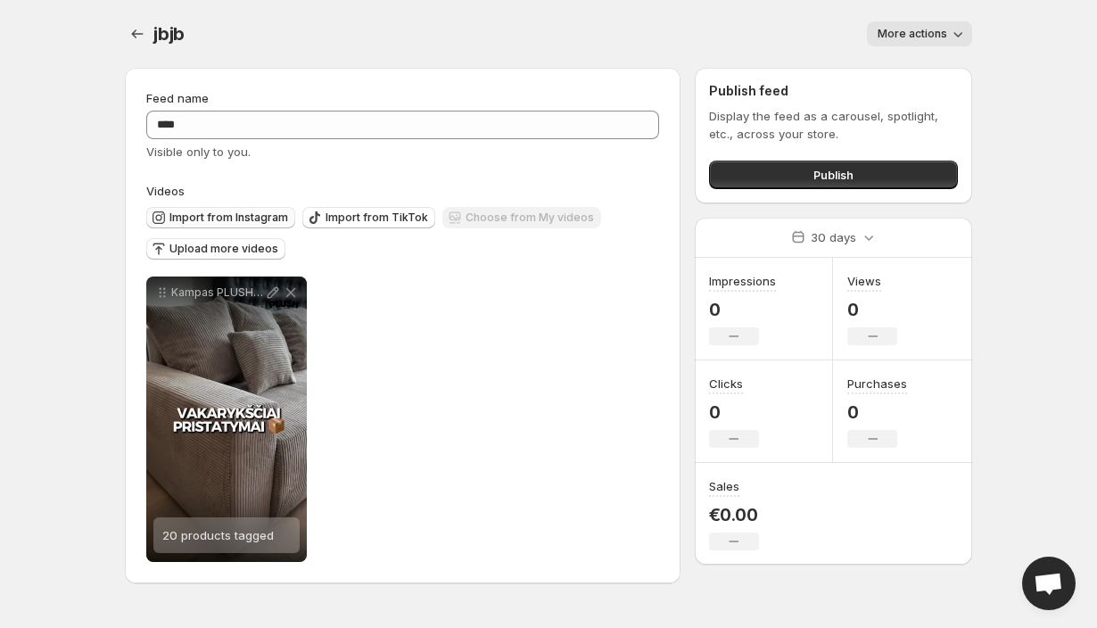
click at [217, 212] on span "Import from Instagram" at bounding box center [229, 218] width 119 height 14
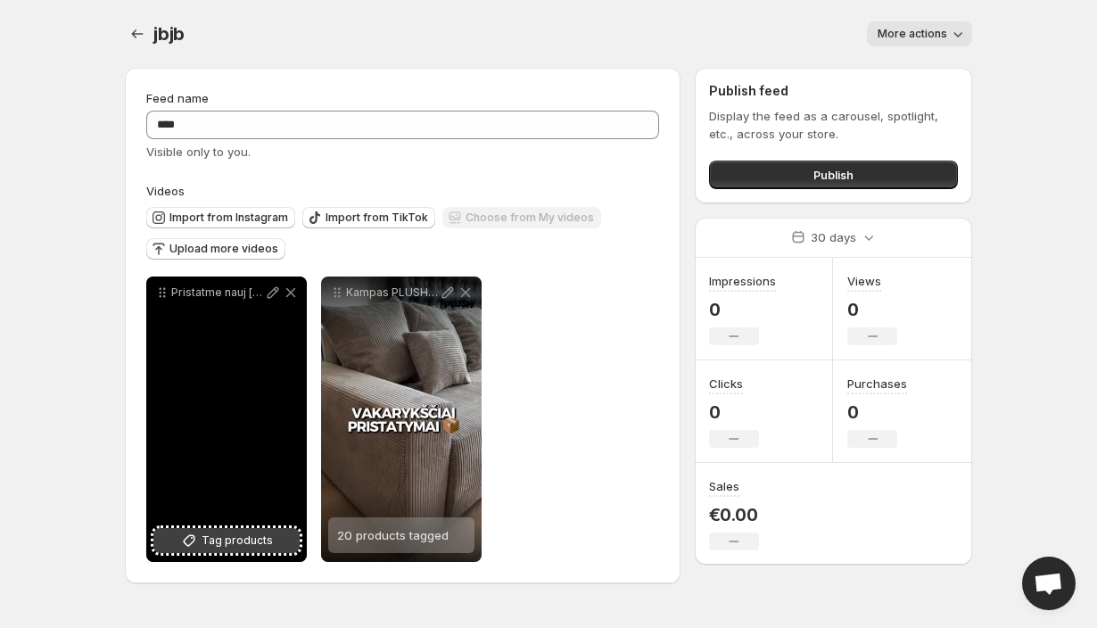
click at [226, 543] on span "Tag products" at bounding box center [237, 541] width 71 height 18
click at [257, 550] on div "18 products tagged" at bounding box center [216, 535] width 108 height 36
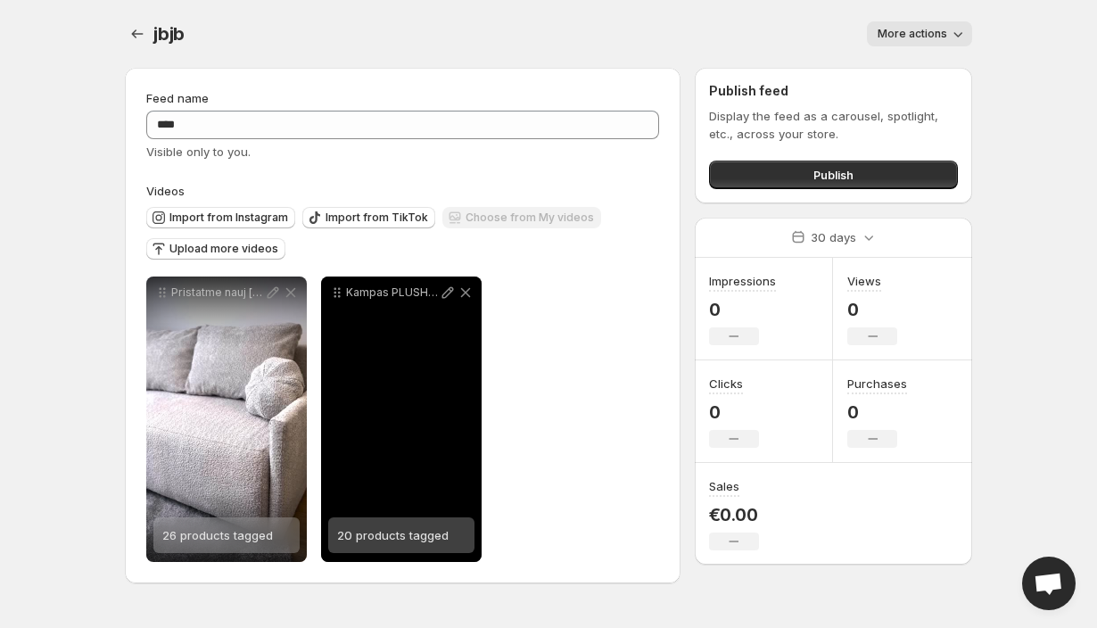
click at [389, 537] on span "20 products tagged" at bounding box center [393, 535] width 112 height 14
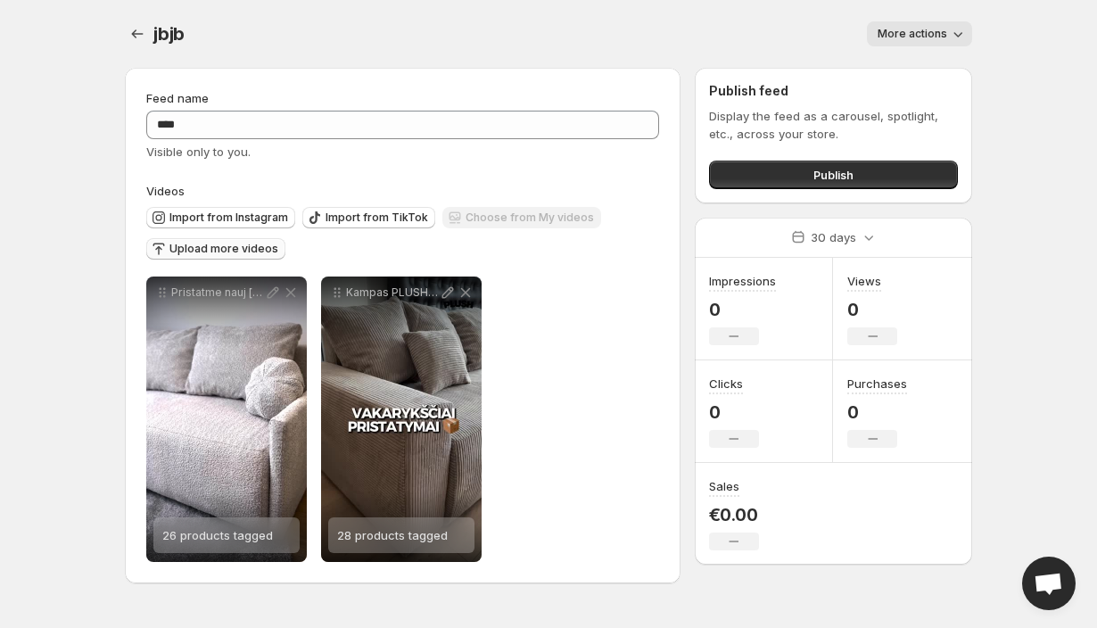
click at [195, 246] on span "Upload more videos" at bounding box center [224, 249] width 109 height 14
click at [195, 205] on div "Import from Instagram Import from TikTok Choose from My videos Upload more vide…" at bounding box center [399, 231] width 520 height 62
click at [184, 221] on span "Import from Instagram" at bounding box center [229, 218] width 119 height 14
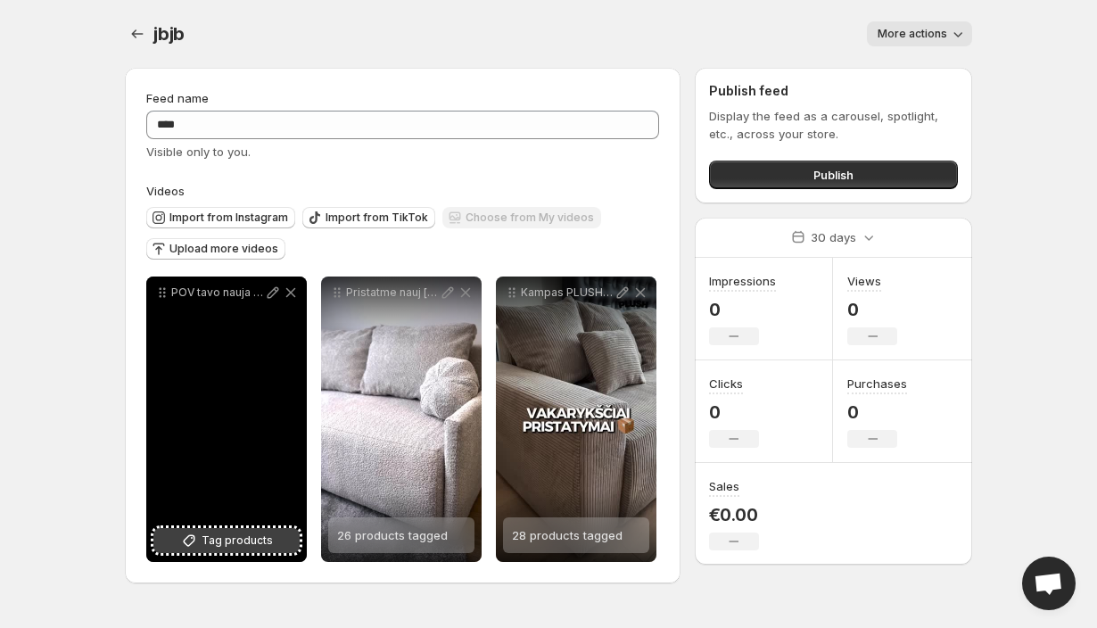
click at [215, 528] on button "Tag products" at bounding box center [226, 540] width 146 height 25
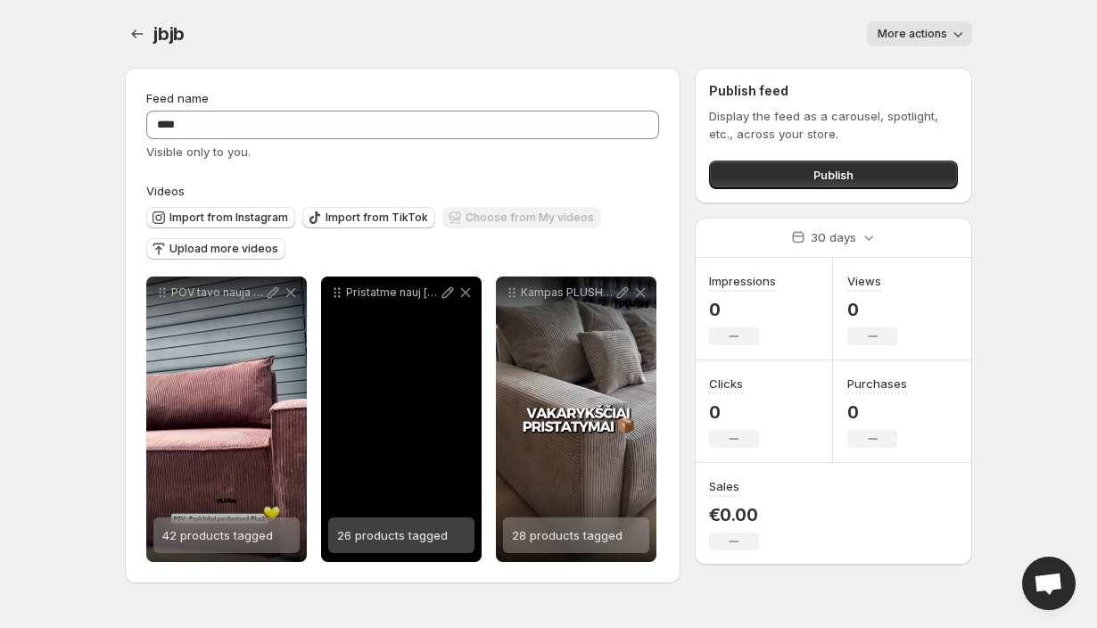
click at [389, 533] on span "26 products tagged" at bounding box center [392, 535] width 111 height 14
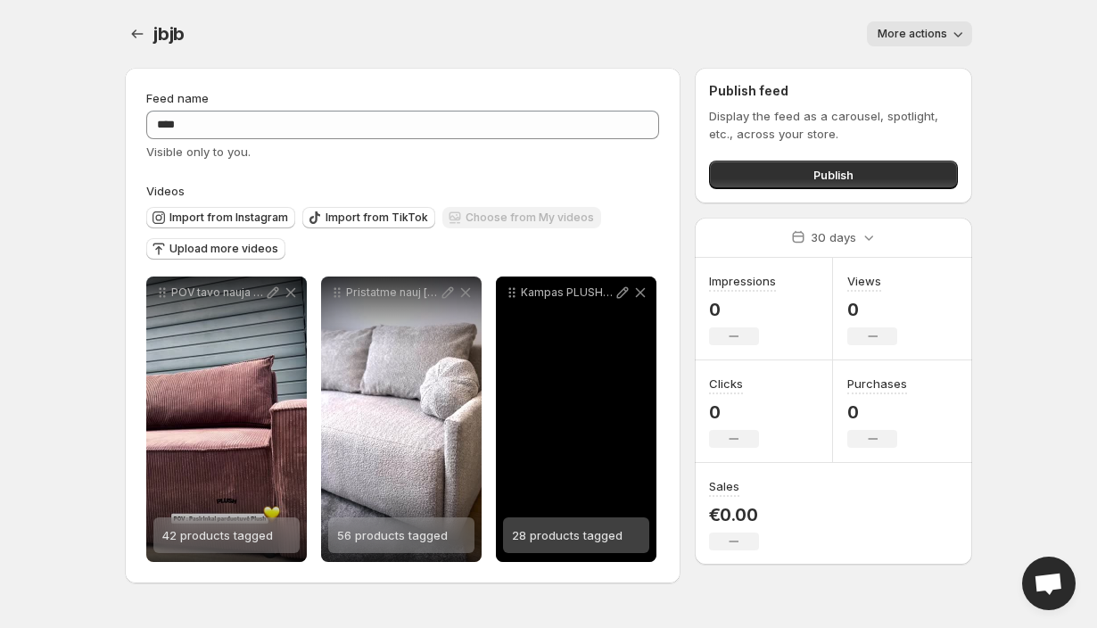
click at [563, 534] on span "28 products tagged" at bounding box center [567, 535] width 111 height 14
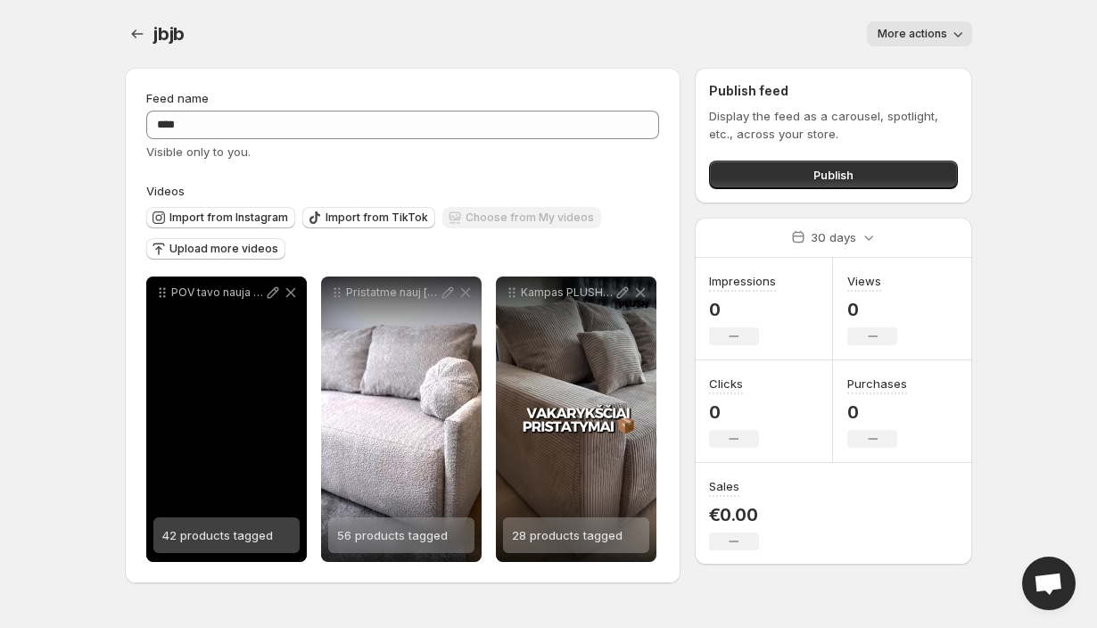
click at [260, 533] on span "42 products tagged" at bounding box center [217, 535] width 111 height 14
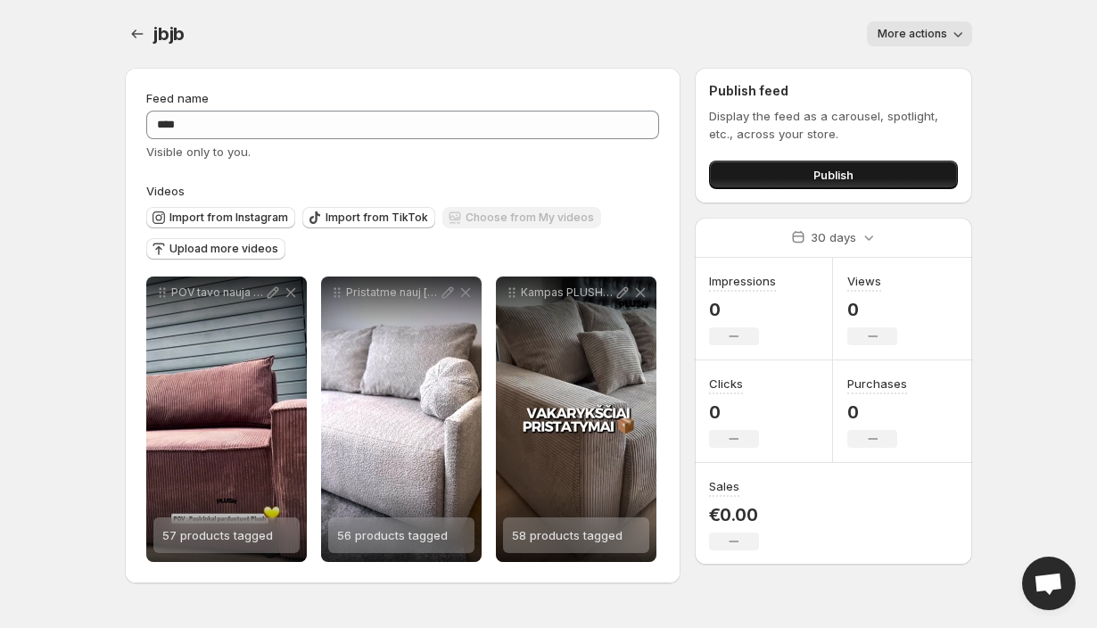
click at [784, 168] on button "Publish" at bounding box center [833, 175] width 249 height 29
click at [822, 169] on span "Publish" at bounding box center [834, 175] width 40 height 18
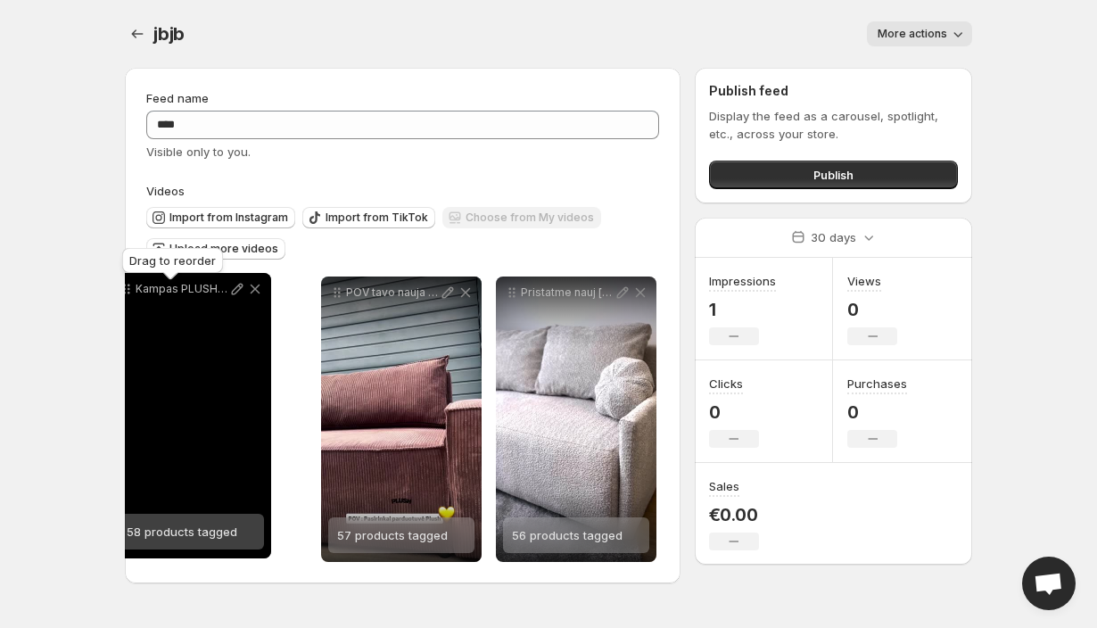
drag, startPoint x: 516, startPoint y: 294, endPoint x: 125, endPoint y: 290, distance: 390.8
click at [125, 290] on icon at bounding box center [127, 289] width 18 height 18
